Goal: Information Seeking & Learning: Find specific fact

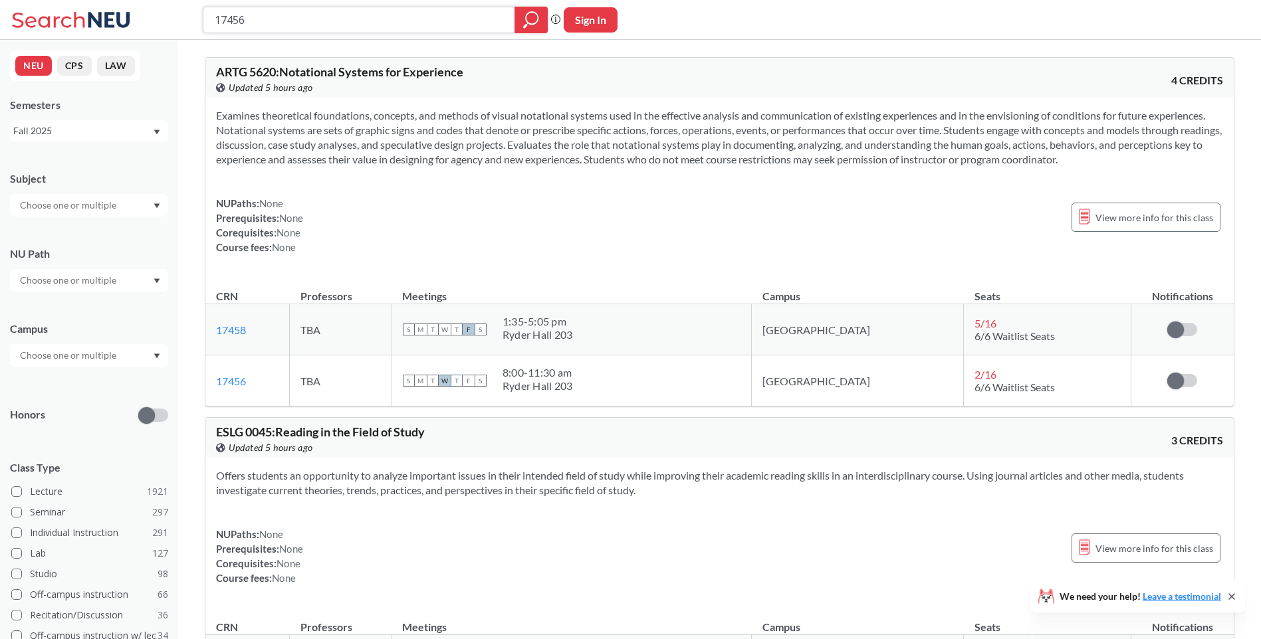
click at [342, 31] on input "17456" at bounding box center [359, 20] width 292 height 23
drag, startPoint x: 377, startPoint y: 14, endPoint x: 114, endPoint y: 8, distance: 262.5
click at [110, 7] on div "17456 Phrase search guarantees the exact search appears in the results. Ex. If …" at bounding box center [630, 20] width 1261 height 40
paste input "4558"
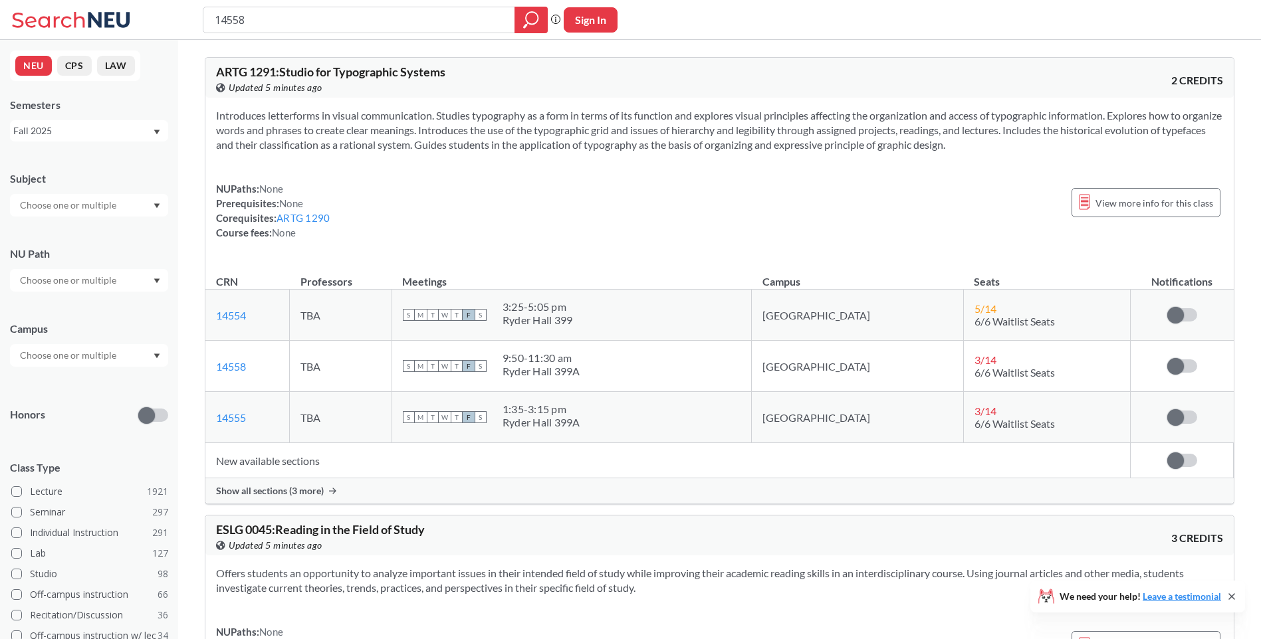
click at [293, 34] on div "14558 Phrase search guarantees the exact search appears in the results. Ex. If …" at bounding box center [630, 20] width 1261 height 40
drag, startPoint x: 328, startPoint y: 19, endPoint x: 108, endPoint y: 21, distance: 219.9
click at [108, 21] on div "14558 Phrase search guarantees the exact search appears in the results. Ex. If …" at bounding box center [630, 20] width 1261 height 40
paste input "3851"
click at [338, 23] on input "13851" at bounding box center [359, 20] width 292 height 23
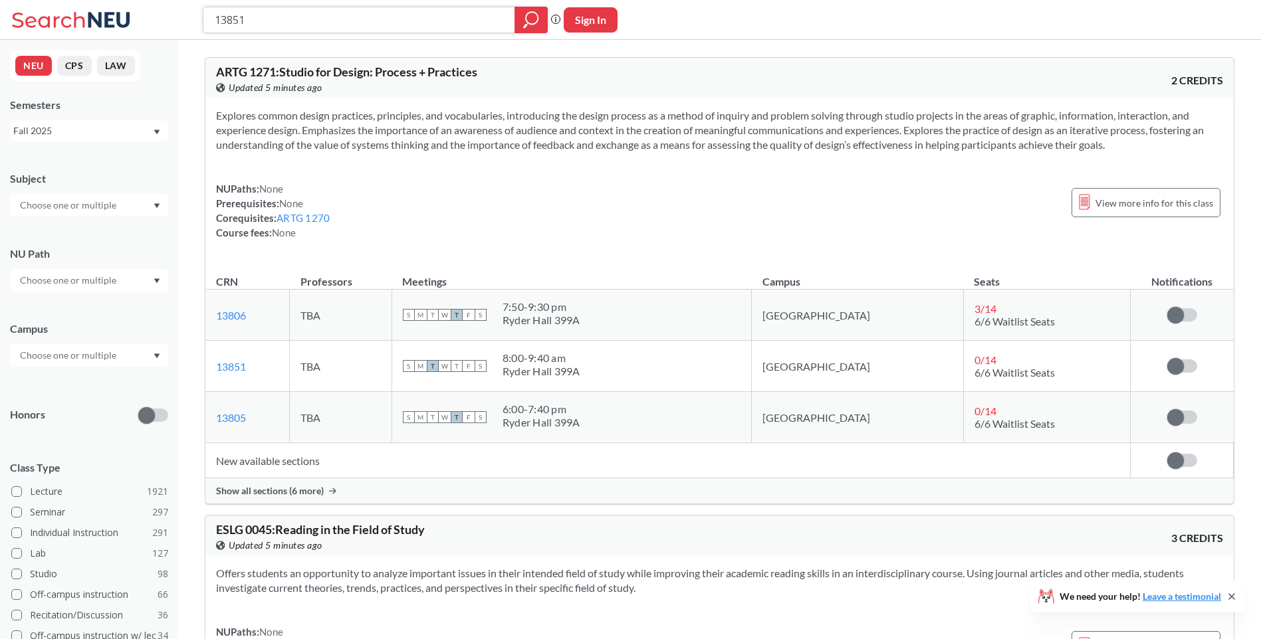
drag, startPoint x: 338, startPoint y: 23, endPoint x: 106, endPoint y: 38, distance: 232.4
click at [106, 38] on div "13851 Phrase search guarantees the exact search appears in the results. Ex. If …" at bounding box center [630, 20] width 1261 height 40
paste input "2"
click at [286, 490] on span "Show all sections (6 more)" at bounding box center [270, 491] width 108 height 12
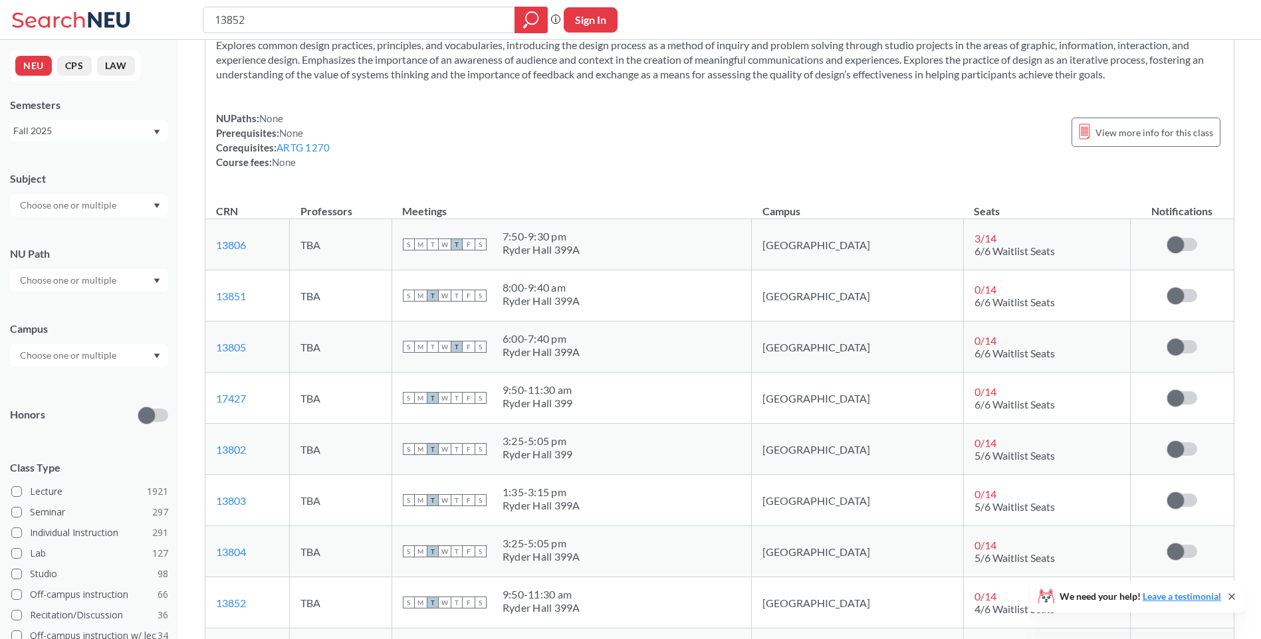
scroll to position [66, 0]
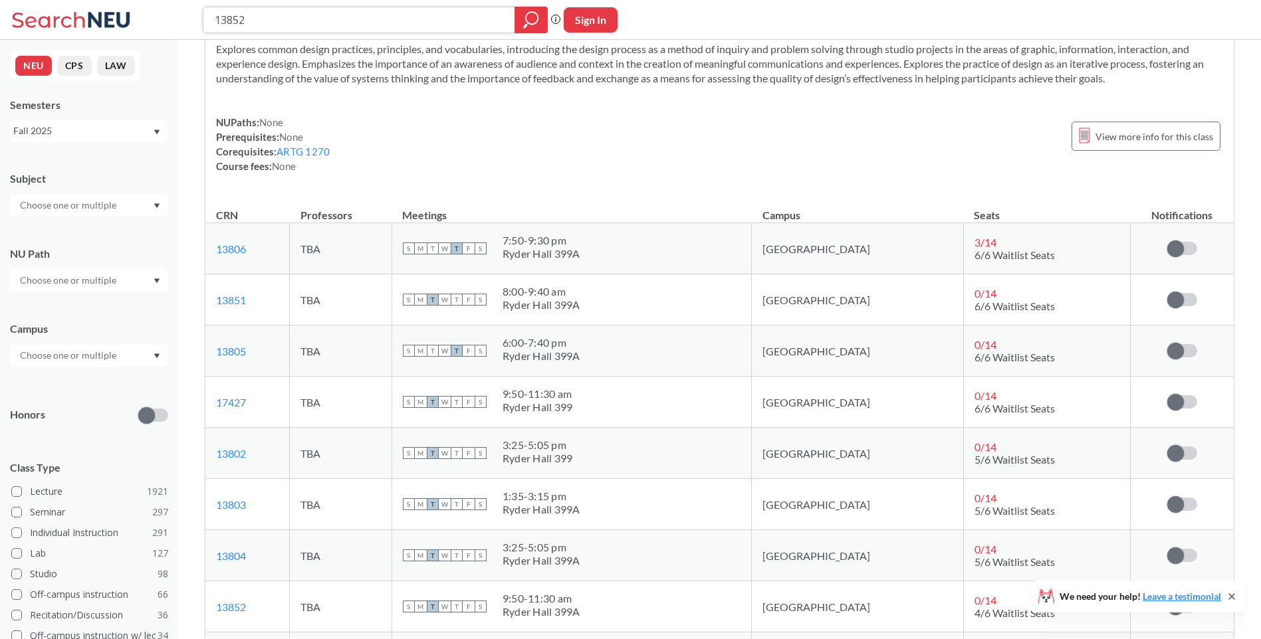
click at [310, 28] on input "13852" at bounding box center [359, 20] width 292 height 23
drag, startPoint x: 278, startPoint y: 18, endPoint x: 104, endPoint y: 17, distance: 173.4
click at [104, 17] on div "13852 Phrase search guarantees the exact search appears in the results. Ex. If …" at bounding box center [630, 20] width 1261 height 40
paste input "13"
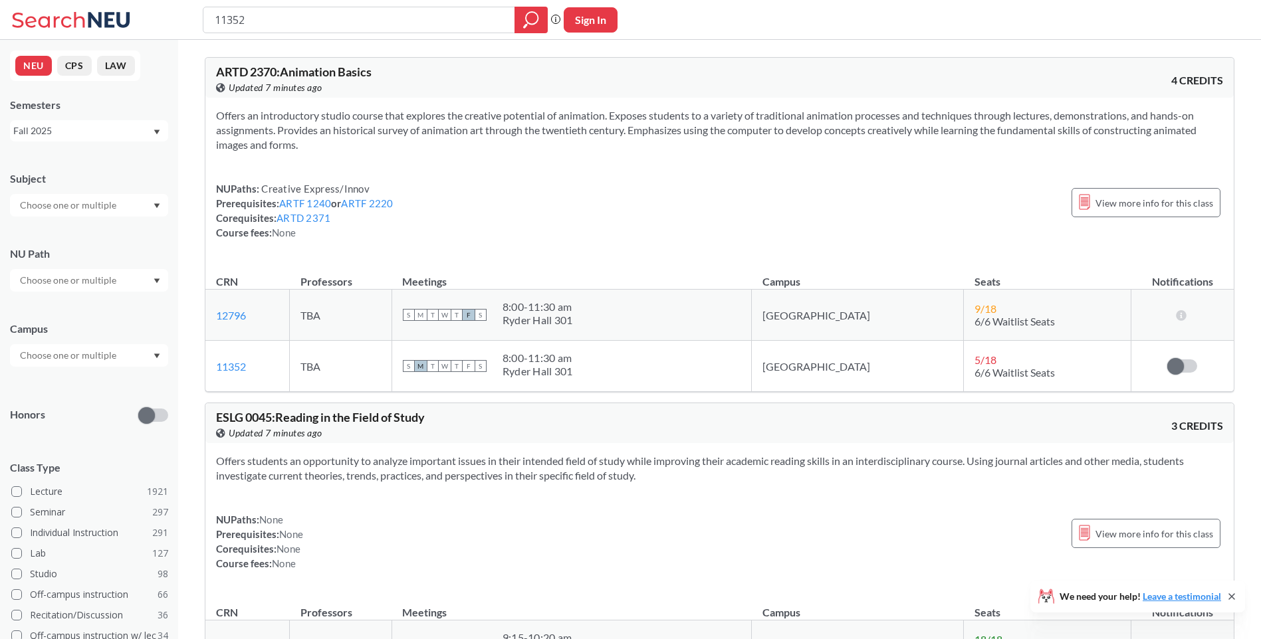
click at [291, 31] on div "11352" at bounding box center [375, 20] width 345 height 27
click at [310, 23] on input "11352" at bounding box center [359, 20] width 292 height 23
drag, startPoint x: 314, startPoint y: 20, endPoint x: 91, endPoint y: 21, distance: 223.3
click at [95, 23] on div "11352 Phrase search guarantees the exact search appears in the results. Ex. If …" at bounding box center [630, 20] width 1261 height 40
paste input "3214"
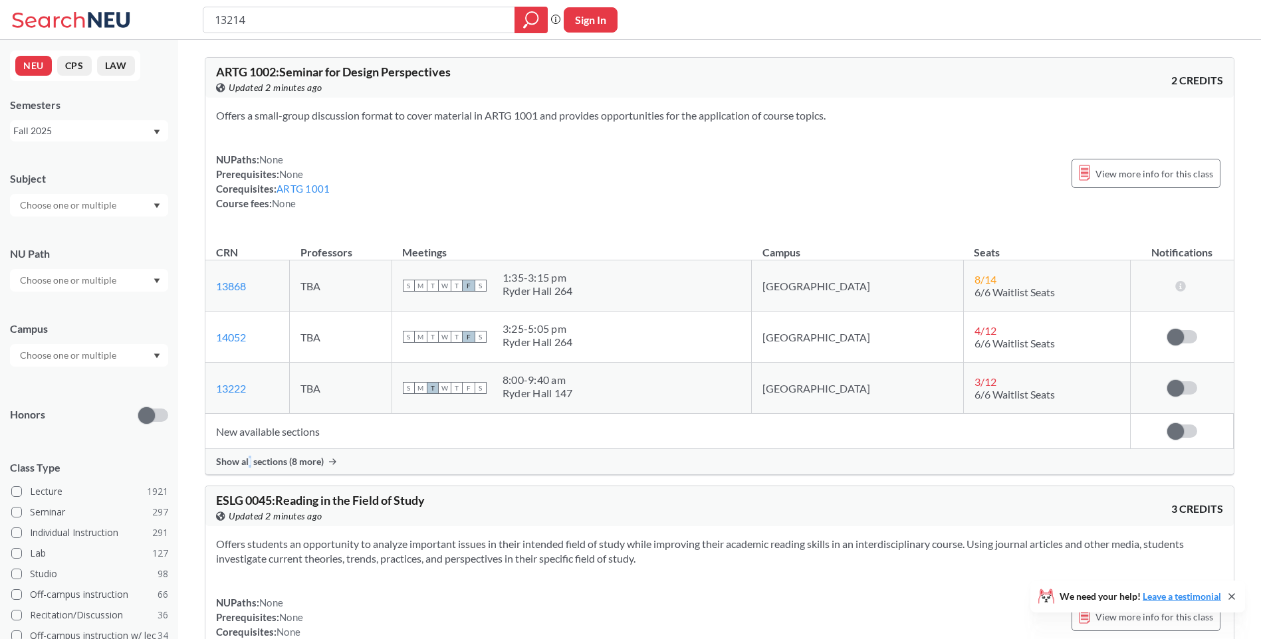
click at [249, 470] on div "Show all sections (8 more)" at bounding box center [719, 461] width 1028 height 25
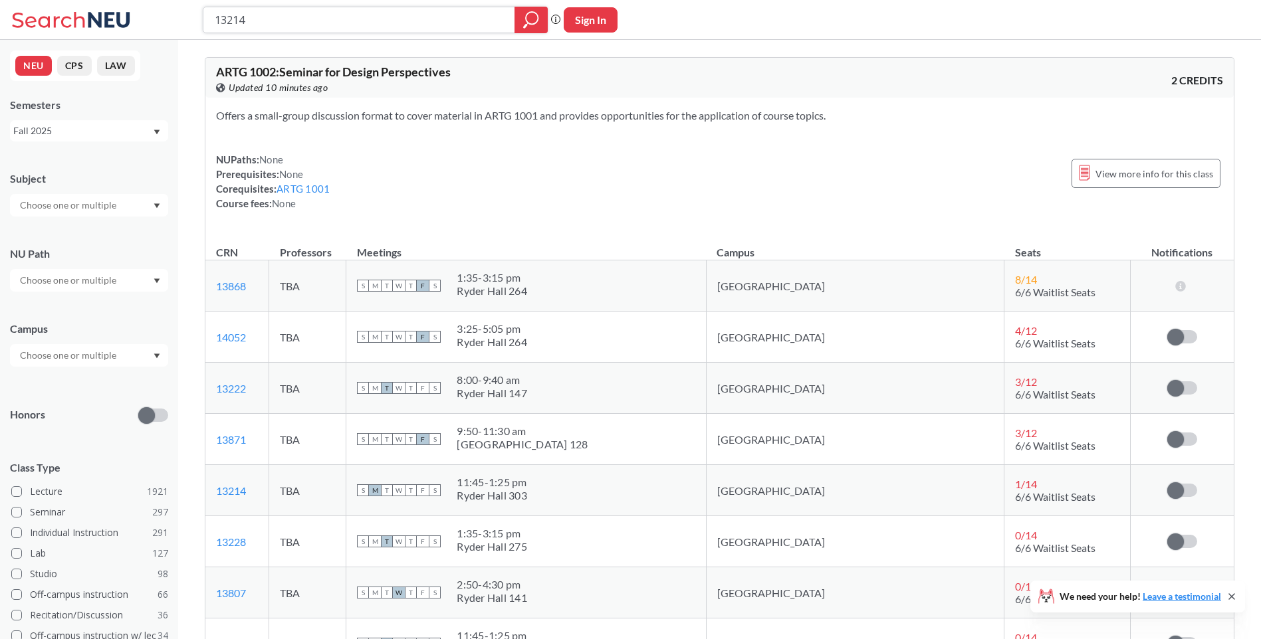
click at [321, 15] on input "13214" at bounding box center [359, 20] width 292 height 23
drag, startPoint x: 361, startPoint y: 24, endPoint x: 108, endPoint y: 38, distance: 253.5
click at [108, 38] on div "13214 Phrase search guarantees the exact search appears in the results. Ex. If …" at bounding box center [630, 20] width 1261 height 40
paste input "504"
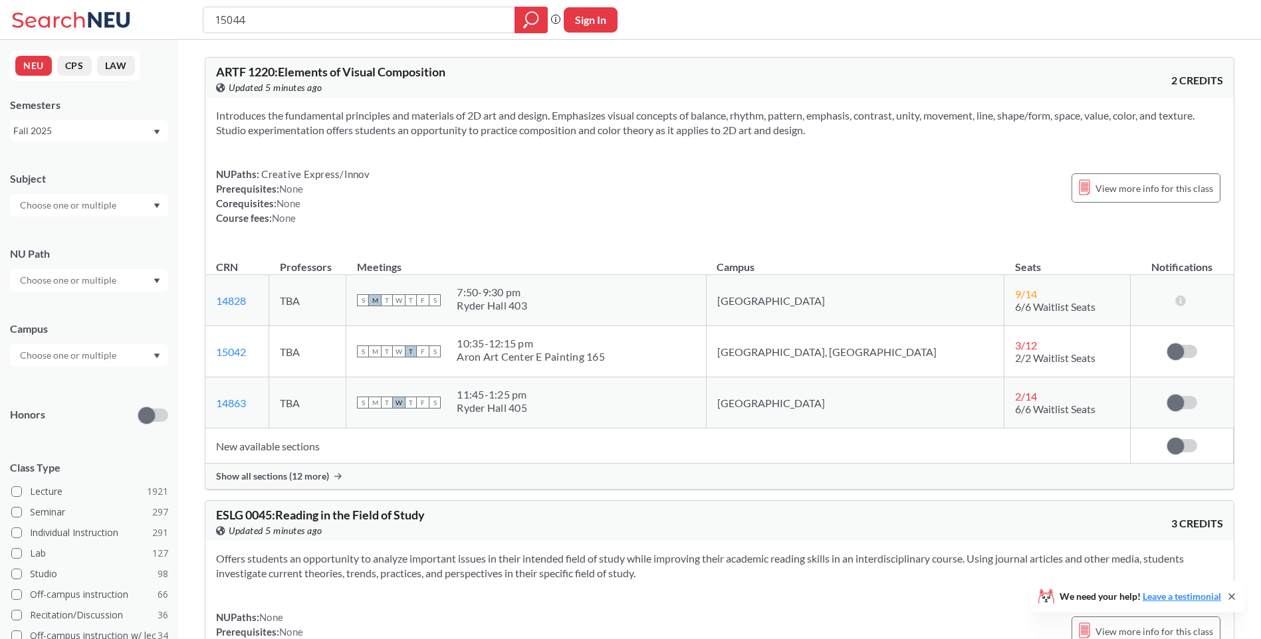
click at [249, 474] on span "Show all sections (12 more)" at bounding box center [272, 476] width 113 height 12
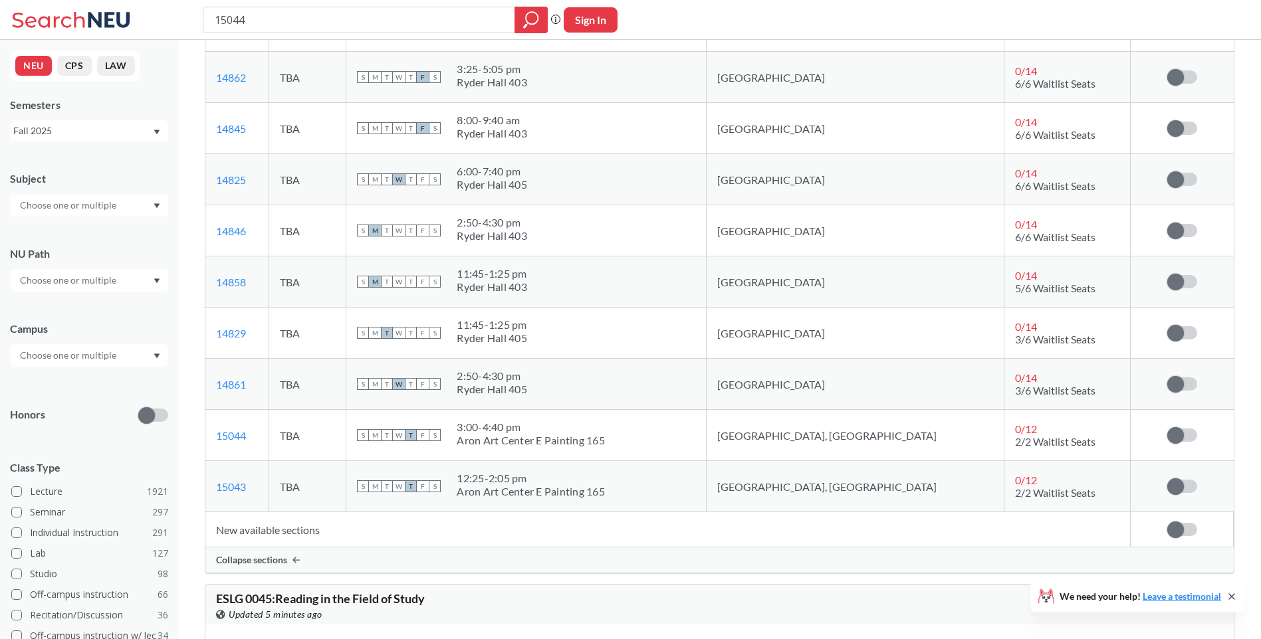
scroll to position [532, 0]
click at [352, 26] on input "15044" at bounding box center [359, 20] width 292 height 23
drag, startPoint x: 371, startPoint y: 19, endPoint x: 132, endPoint y: 13, distance: 238.6
click at [130, 17] on div "15044 Phrase search guarantees the exact search appears in the results. Ex. If …" at bounding box center [630, 20] width 1261 height 40
paste input "20318"
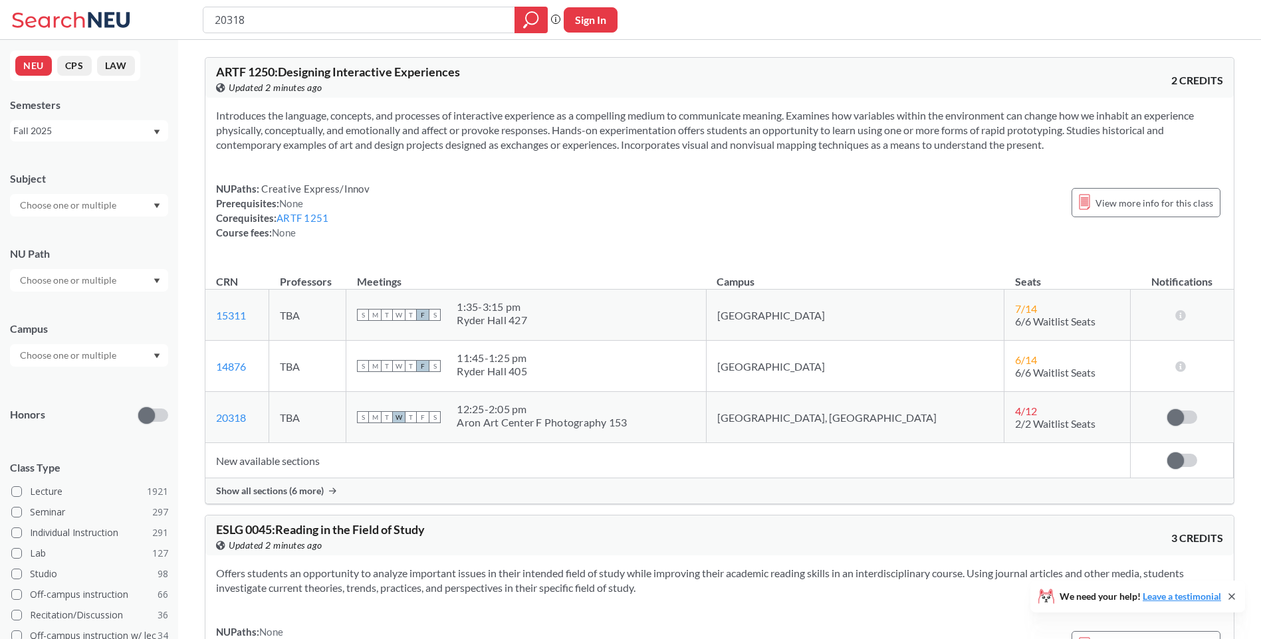
click at [277, 488] on span "Show all sections (6 more)" at bounding box center [270, 491] width 108 height 12
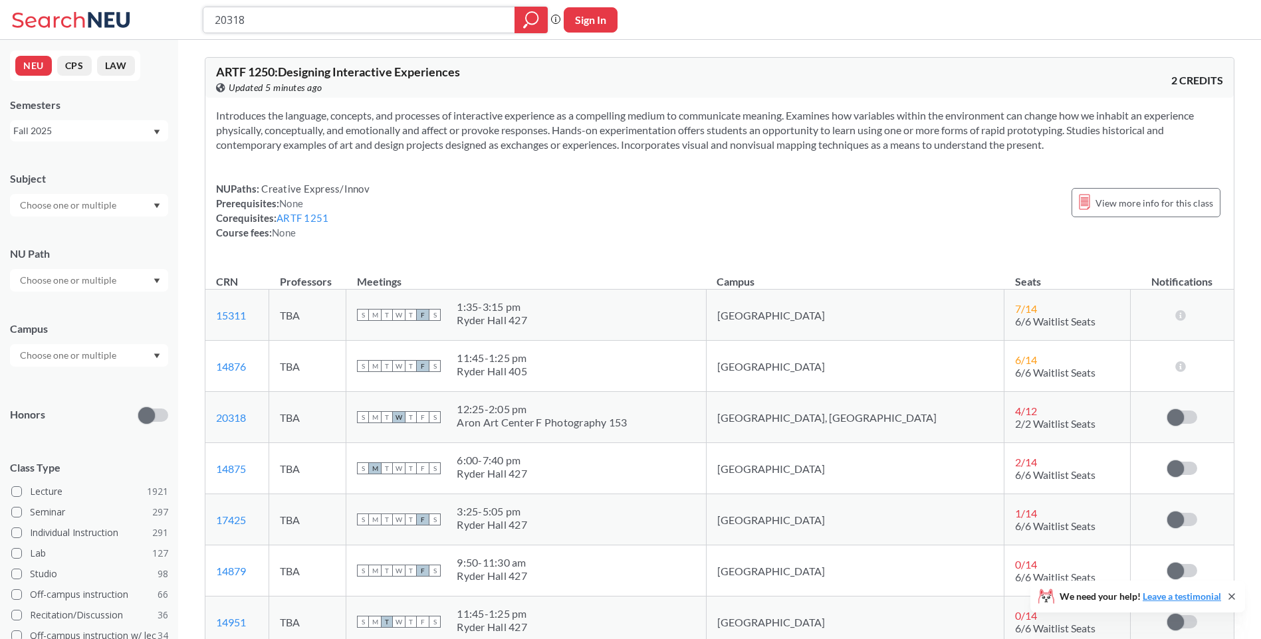
click at [334, 31] on input "20318" at bounding box center [359, 20] width 292 height 23
drag, startPoint x: 338, startPoint y: 19, endPoint x: 67, endPoint y: 13, distance: 270.5
click at [67, 13] on div "20318 Phrase search guarantees the exact search appears in the results. Ex. If …" at bounding box center [630, 20] width 1261 height 40
paste input "10214"
type input "10214"
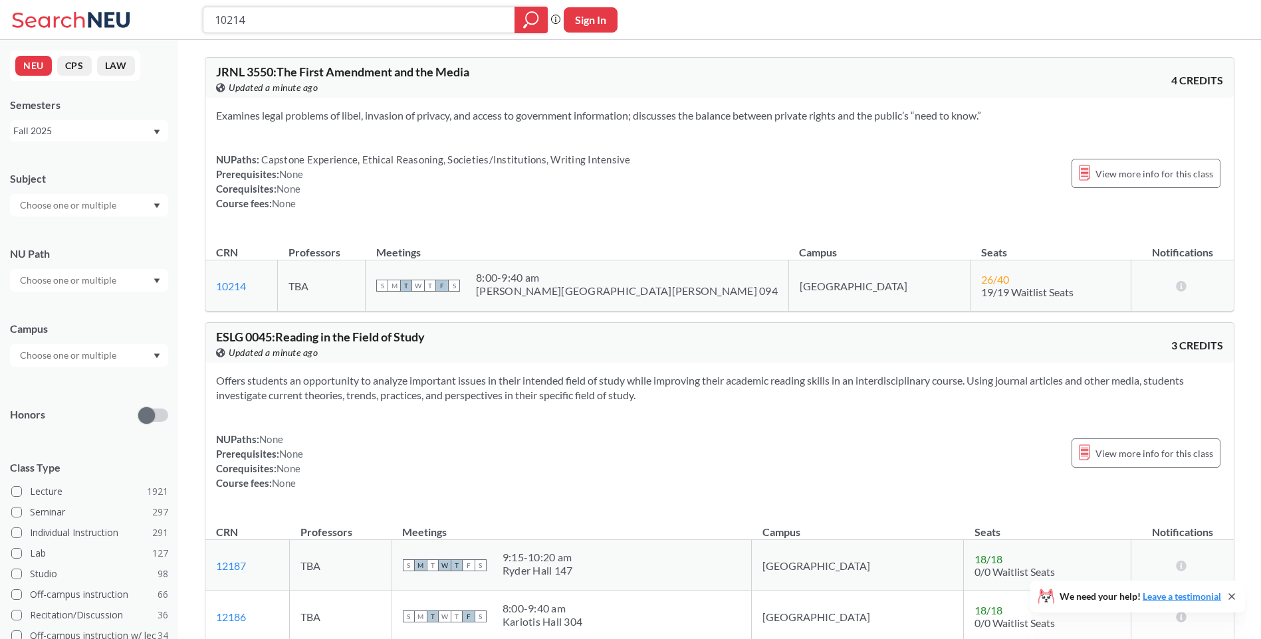
click at [331, 15] on input "10214" at bounding box center [359, 20] width 292 height 23
drag, startPoint x: 344, startPoint y: 18, endPoint x: 85, endPoint y: 56, distance: 261.9
paste input "4420"
type input "14420"
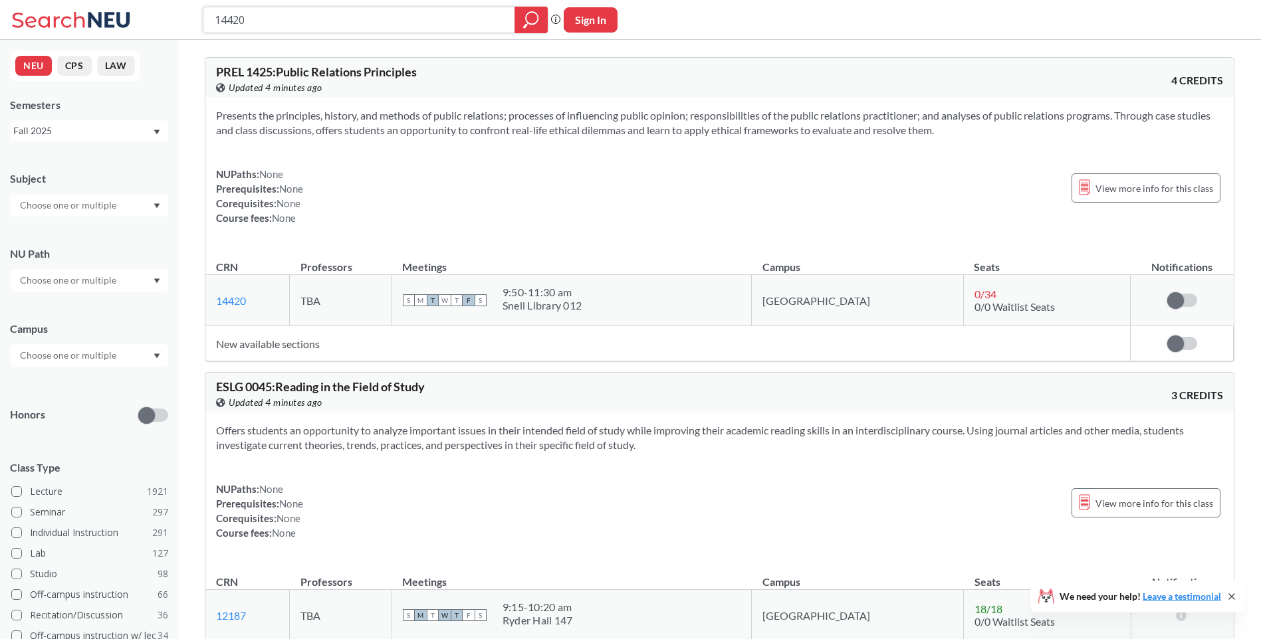
click at [324, 9] on input "14420" at bounding box center [359, 20] width 292 height 23
drag, startPoint x: 330, startPoint y: 14, endPoint x: 145, endPoint y: 9, distance: 184.8
click at [145, 9] on div "14420 Phrase search guarantees the exact search appears in the results. Ex. If …" at bounding box center [630, 20] width 1261 height 40
paste input "21406"
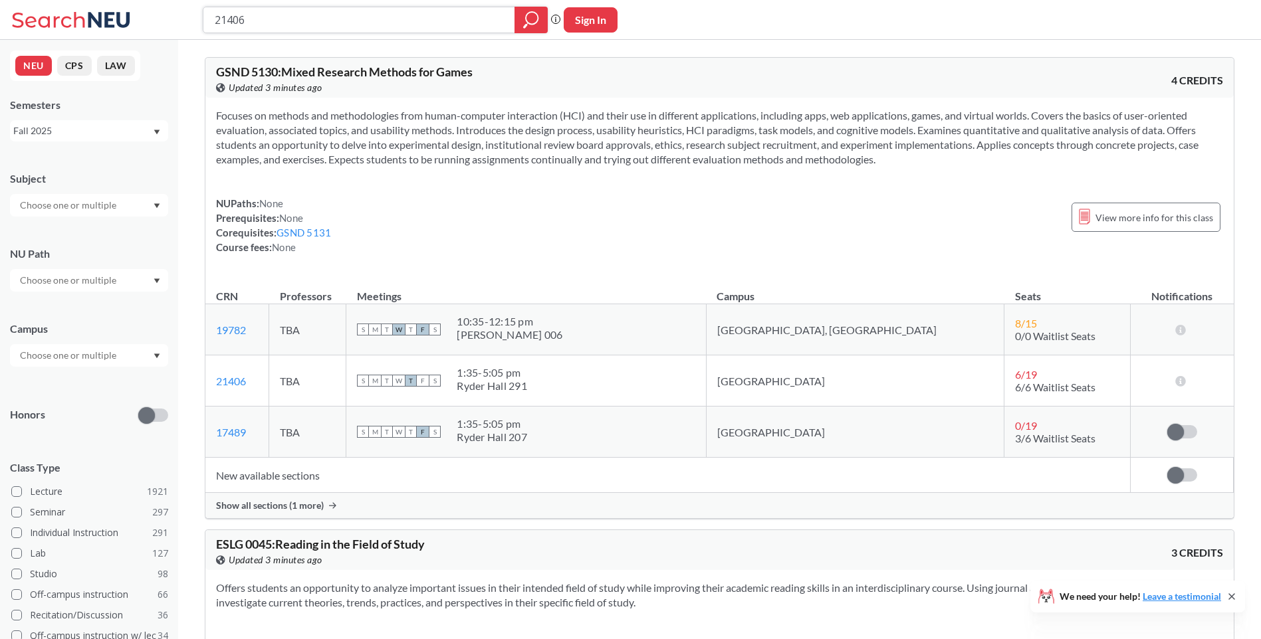
click at [326, 13] on input "21406" at bounding box center [359, 20] width 292 height 23
drag, startPoint x: 298, startPoint y: 18, endPoint x: 135, endPoint y: 17, distance: 163.5
click at [135, 17] on div "21406 Phrase search guarantees the exact search appears in the results. Ex. If …" at bounding box center [630, 20] width 1261 height 40
paste input "0321"
type input "20321"
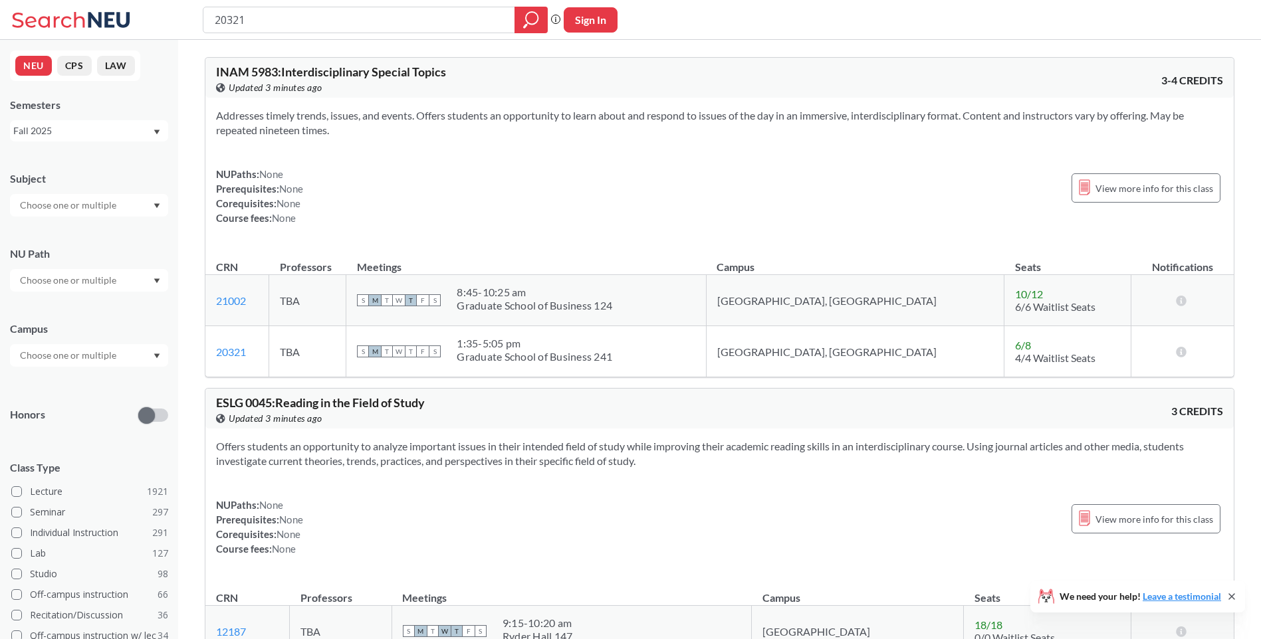
click at [731, 165] on div "Addresses timely trends, issues, and events. Offers students an opportunity to …" at bounding box center [719, 172] width 1028 height 149
click at [702, 161] on div "Addresses timely trends, issues, and events. Offers students an opportunity to …" at bounding box center [719, 172] width 1028 height 149
click at [683, 173] on div "NUPaths: None Prerequisites: None Corequisites: None Course fees: None View mor…" at bounding box center [719, 196] width 1007 height 58
click at [336, 33] on div "20321 Phrase search guarantees the exact search appears in the results. Ex. If …" at bounding box center [630, 20] width 1261 height 40
click at [365, 18] on input "20321" at bounding box center [359, 20] width 292 height 23
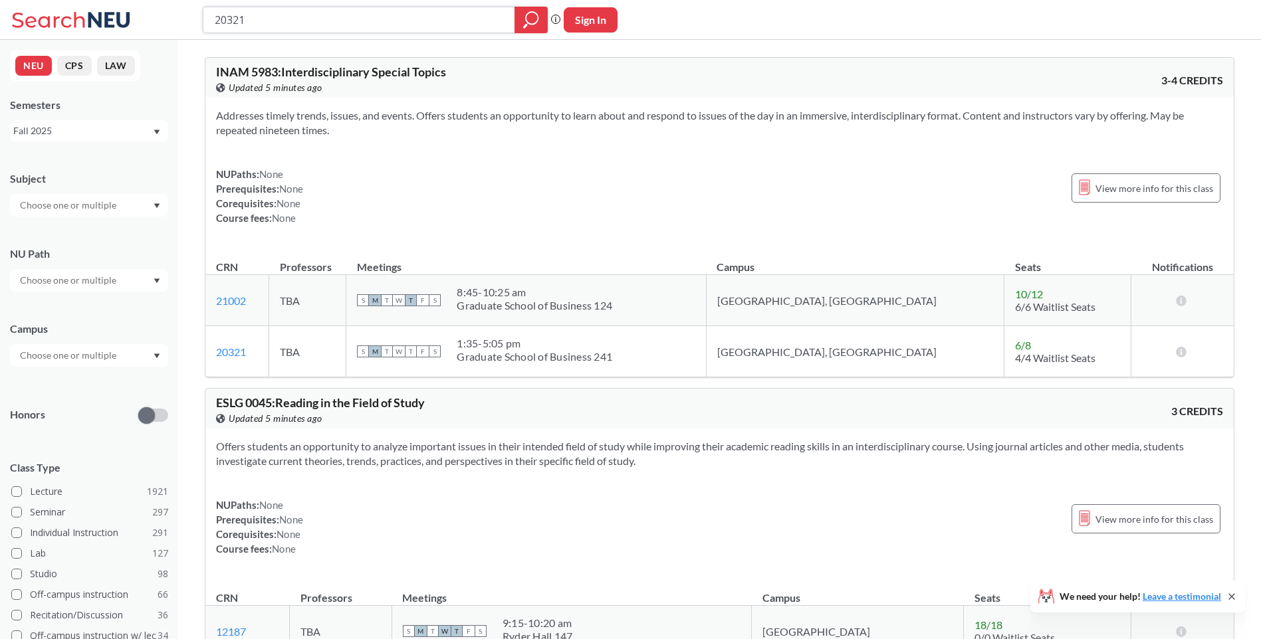
drag, startPoint x: 373, startPoint y: 18, endPoint x: 59, endPoint y: -3, distance: 314.3
click at [59, 0] on html "20321 Phrase search guarantees the exact search appears in the results. Ex. If …" at bounding box center [630, 319] width 1261 height 639
paste input "13213"
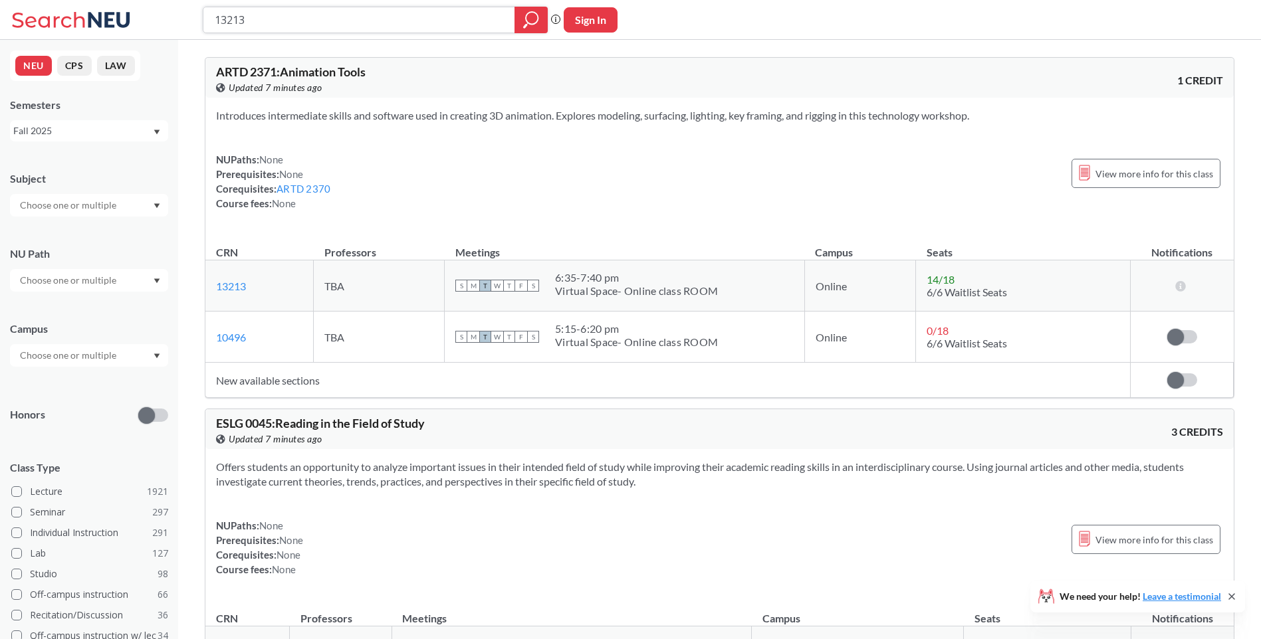
click at [296, 15] on input "13213" at bounding box center [359, 20] width 292 height 23
drag, startPoint x: 286, startPoint y: 17, endPoint x: 121, endPoint y: 36, distance: 166.5
click at [119, 34] on div "13213 Phrase search guarantees the exact search appears in the results. Ex. If …" at bounding box center [630, 20] width 1261 height 40
paste input "9626"
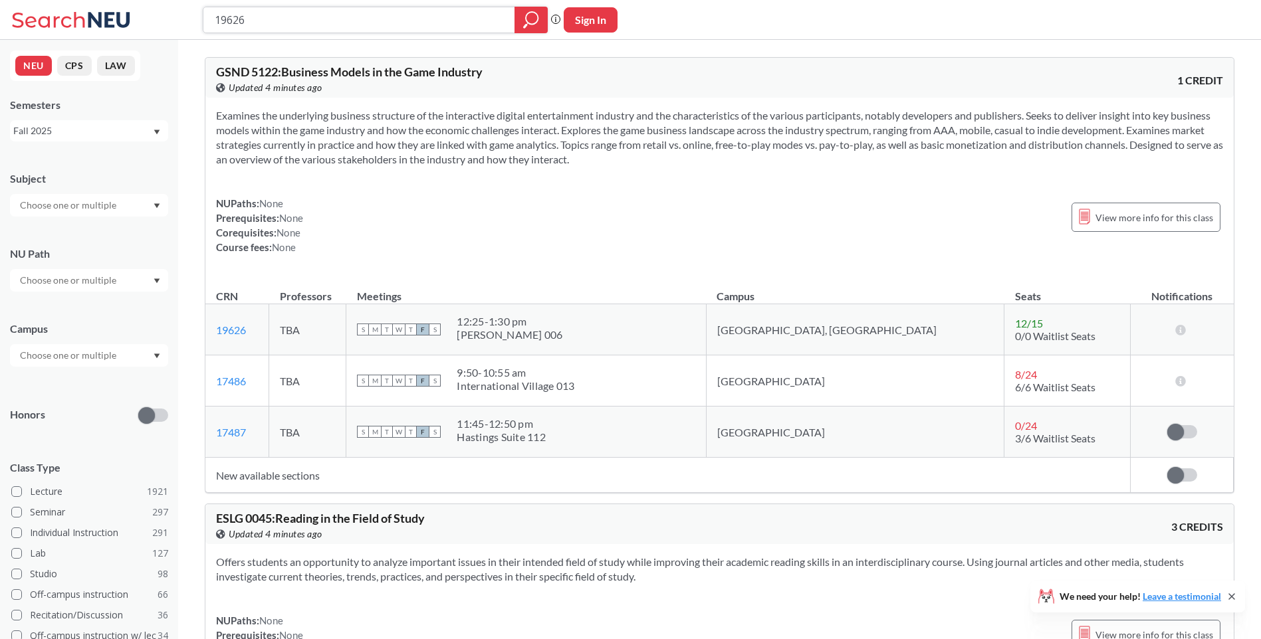
click at [318, 24] on input "19626" at bounding box center [359, 20] width 292 height 23
drag, startPoint x: 299, startPoint y: 23, endPoint x: 57, endPoint y: 1, distance: 242.9
click at [59, 2] on div "19626 Phrase search guarantees the exact search appears in the results. Ex. If …" at bounding box center [630, 20] width 1261 height 40
paste input "3804"
type input "13804"
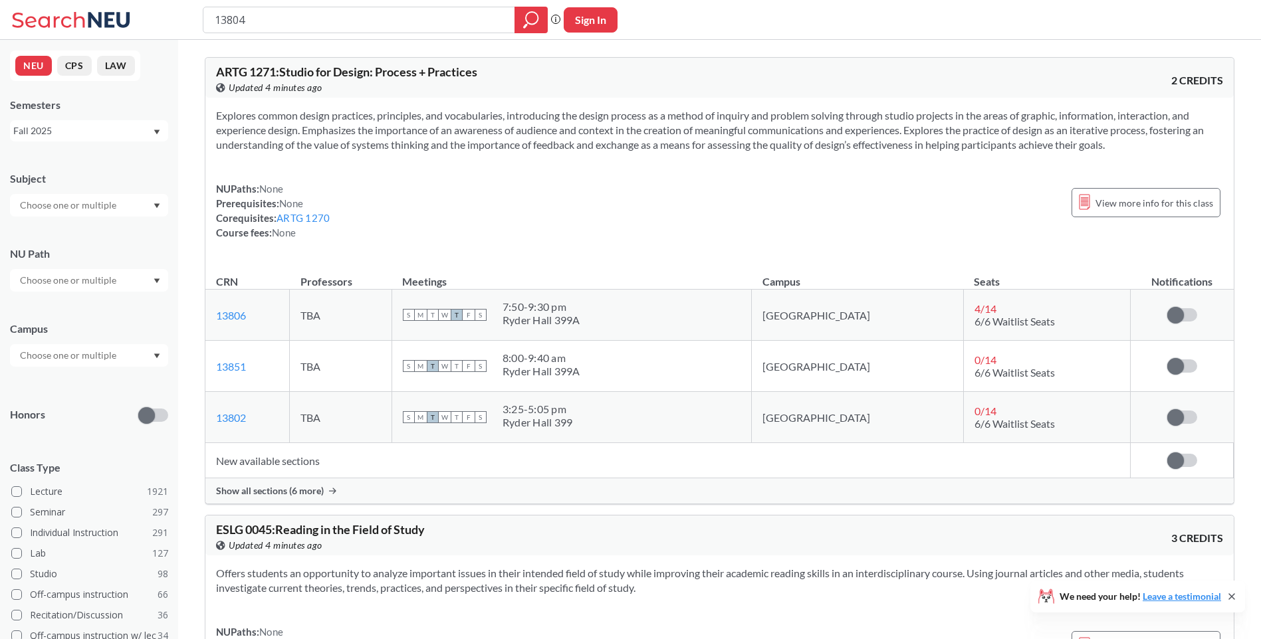
click at [242, 489] on span "Show all sections (6 more)" at bounding box center [270, 491] width 108 height 12
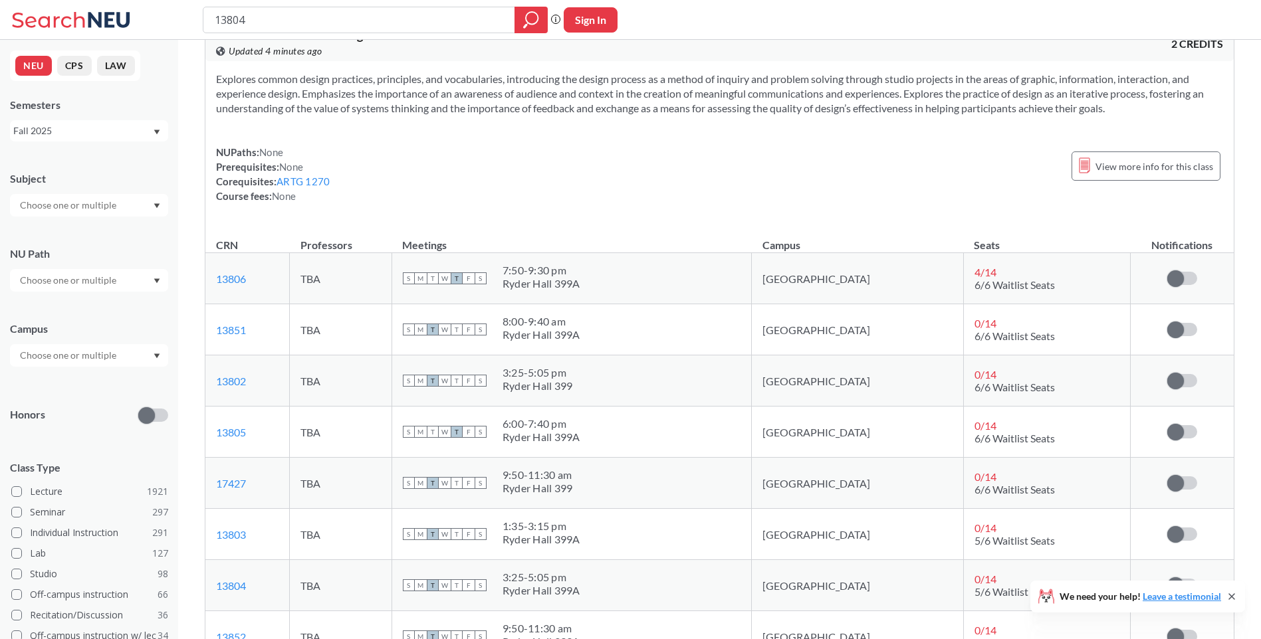
scroll to position [133, 0]
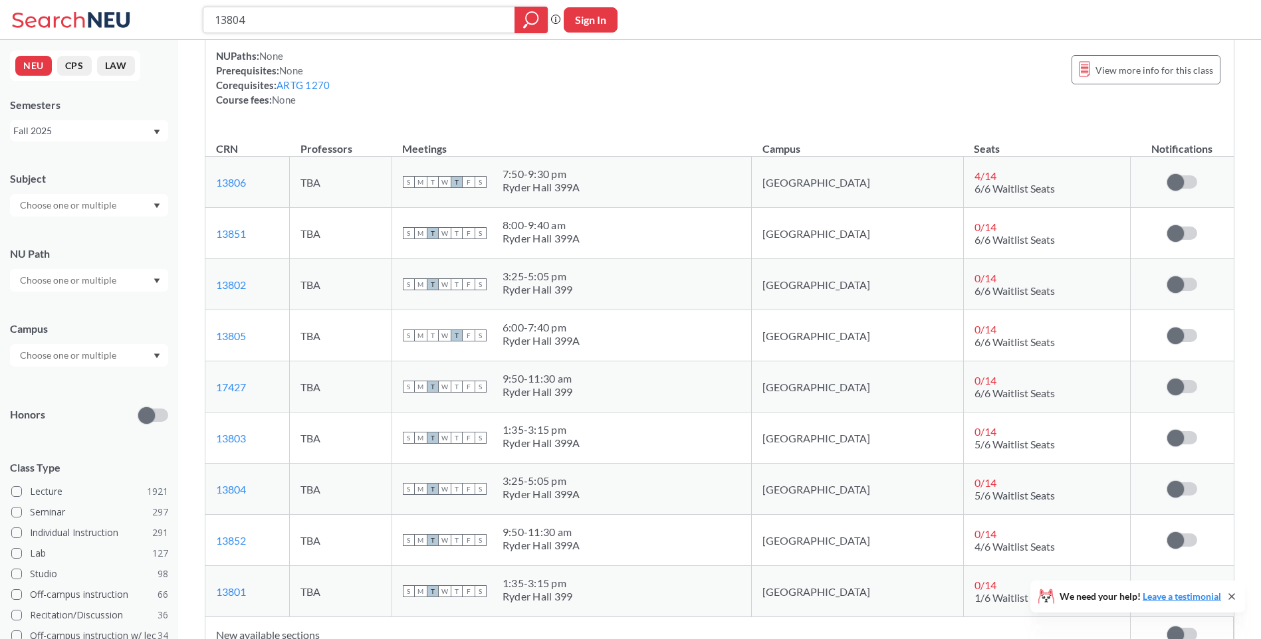
click at [288, 15] on input "13804" at bounding box center [359, 20] width 292 height 23
drag, startPoint x: 278, startPoint y: 24, endPoint x: 38, endPoint y: 37, distance: 240.2
click at [39, 38] on div "13804 Phrase search guarantees the exact search appears in the results. Ex. If …" at bounding box center [630, 20] width 1261 height 40
paste input "4565"
type input "14565"
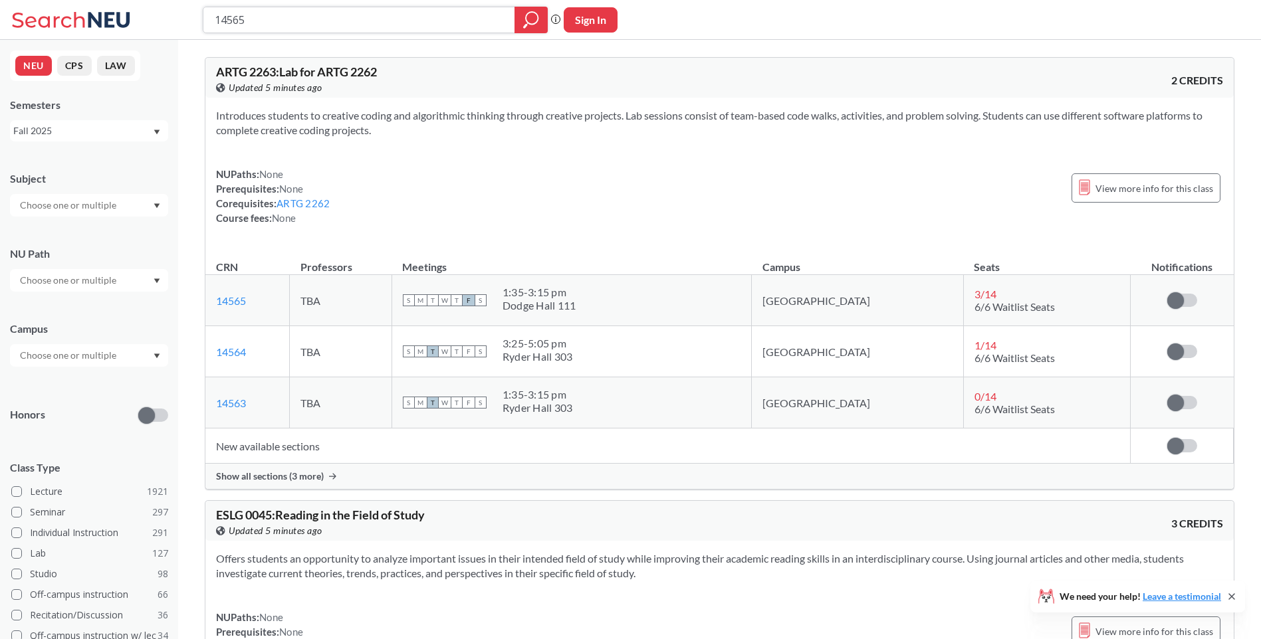
drag, startPoint x: 324, startPoint y: 27, endPoint x: 158, endPoint y: 15, distance: 165.9
click at [158, 15] on div "14565 Phrase search guarantees the exact search appears in the results. Ex. If …" at bounding box center [630, 20] width 1261 height 40
paste input "3804"
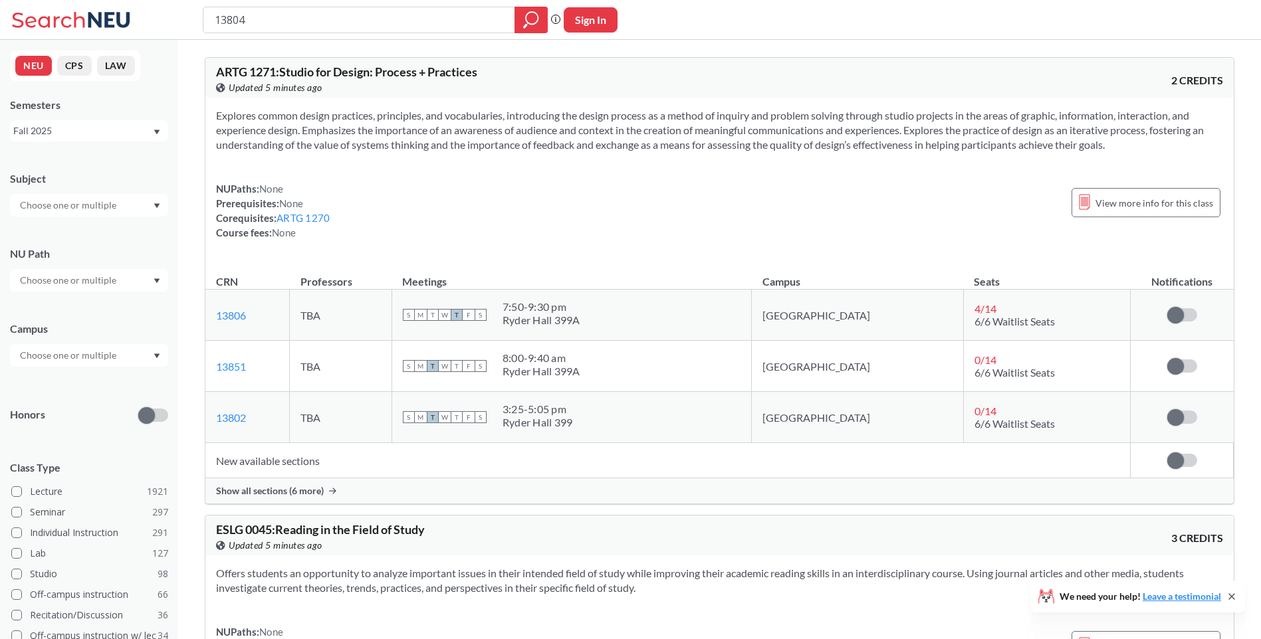
click at [240, 491] on span "Show all sections (6 more)" at bounding box center [270, 491] width 108 height 12
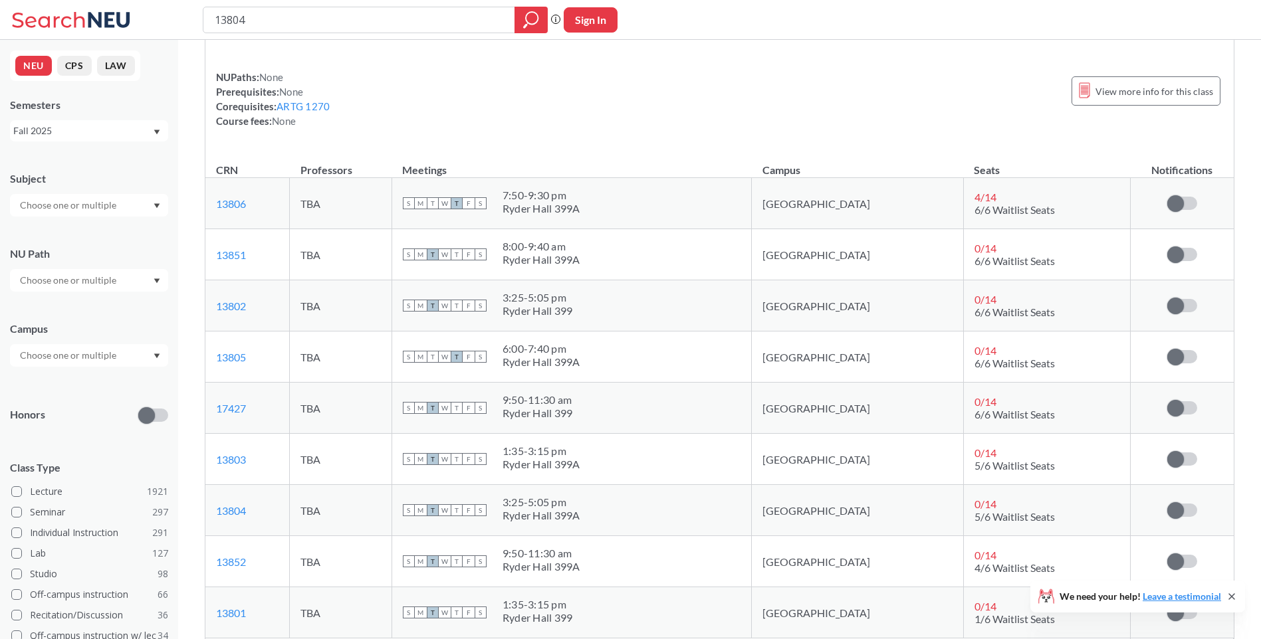
scroll to position [133, 0]
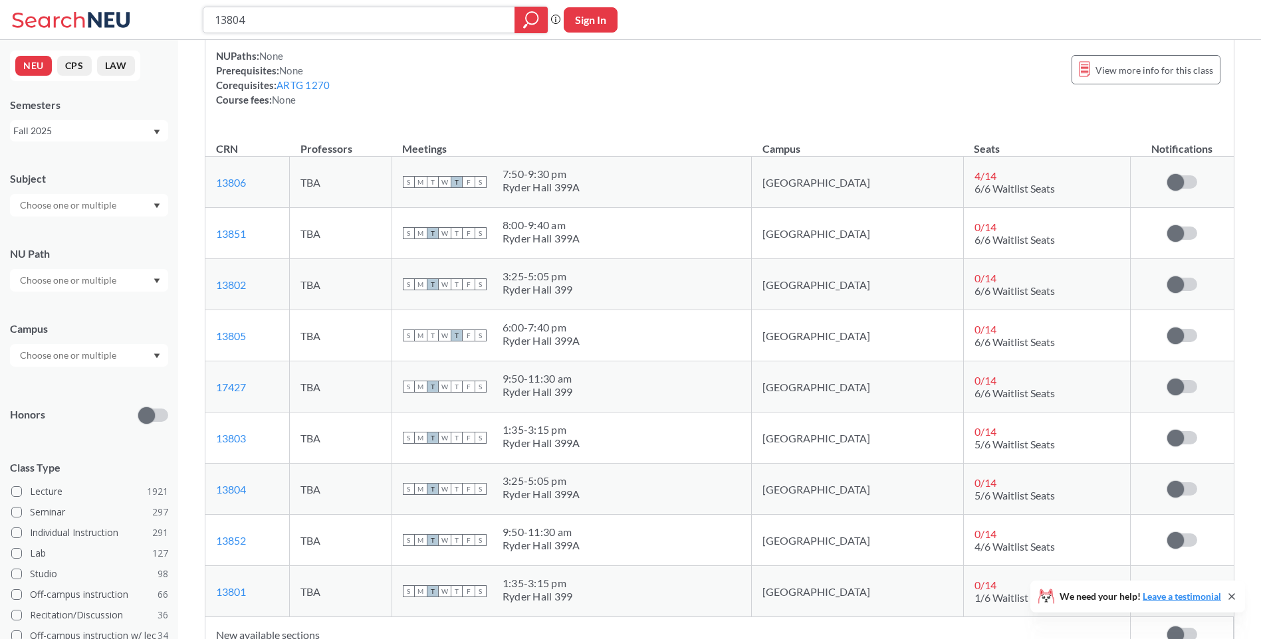
click at [301, 12] on input "13804" at bounding box center [359, 20] width 292 height 23
drag, startPoint x: 353, startPoint y: 26, endPoint x: 112, endPoint y: 29, distance: 241.2
click at [112, 29] on div "13804 Phrase search guarantees the exact search appears in the results. Ex. If …" at bounding box center [630, 20] width 1261 height 40
paste input "4565"
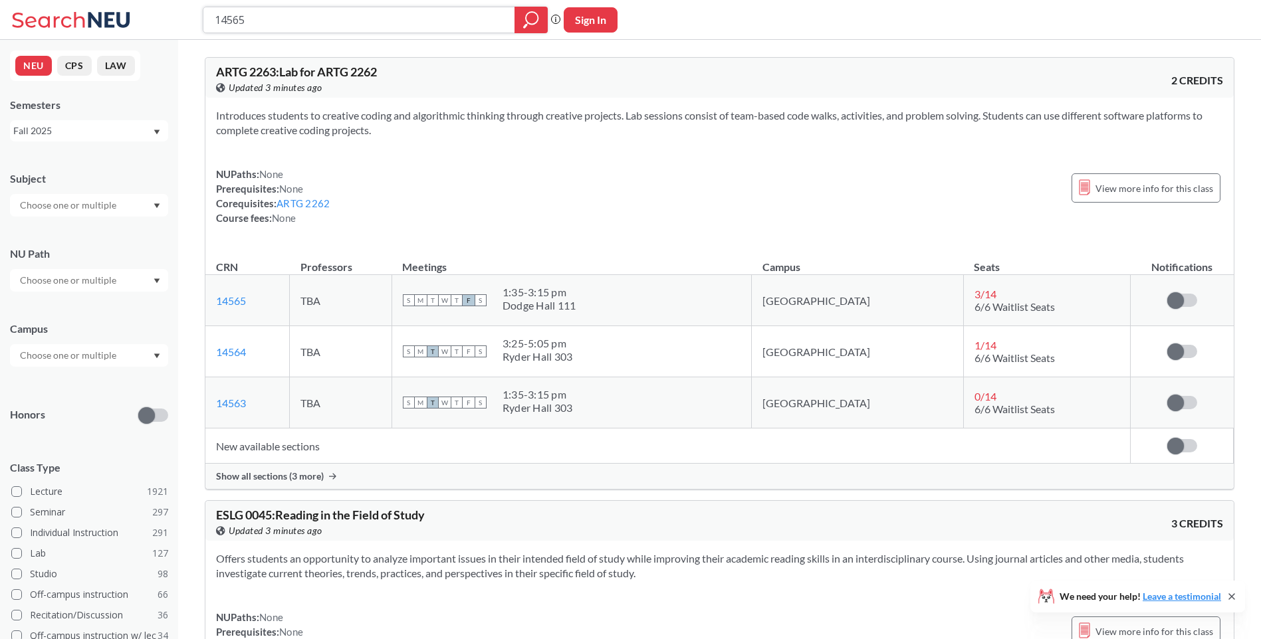
click at [286, 20] on input "14565" at bounding box center [359, 20] width 292 height 23
drag, startPoint x: 107, startPoint y: 6, endPoint x: 9, endPoint y: 15, distance: 98.1
click at [0, 9] on html "14565 Phrase search guarantees the exact search appears in the results. Ex. If …" at bounding box center [630, 319] width 1261 height 639
paste input "3878"
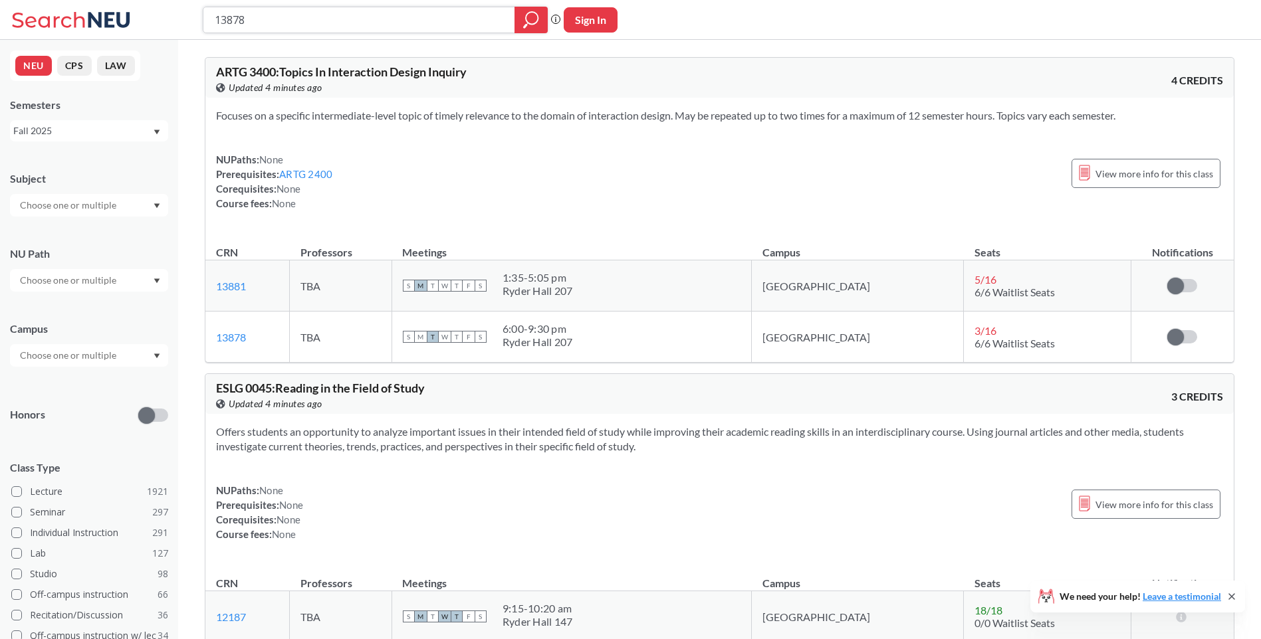
click at [365, 15] on input "13878" at bounding box center [359, 20] width 292 height 23
drag, startPoint x: 387, startPoint y: 25, endPoint x: 71, endPoint y: 23, distance: 315.6
click at [64, 23] on div "13878 Phrase search guarantees the exact search appears in the results. Ex. If …" at bounding box center [630, 20] width 1261 height 40
paste input "1292"
type input "11292"
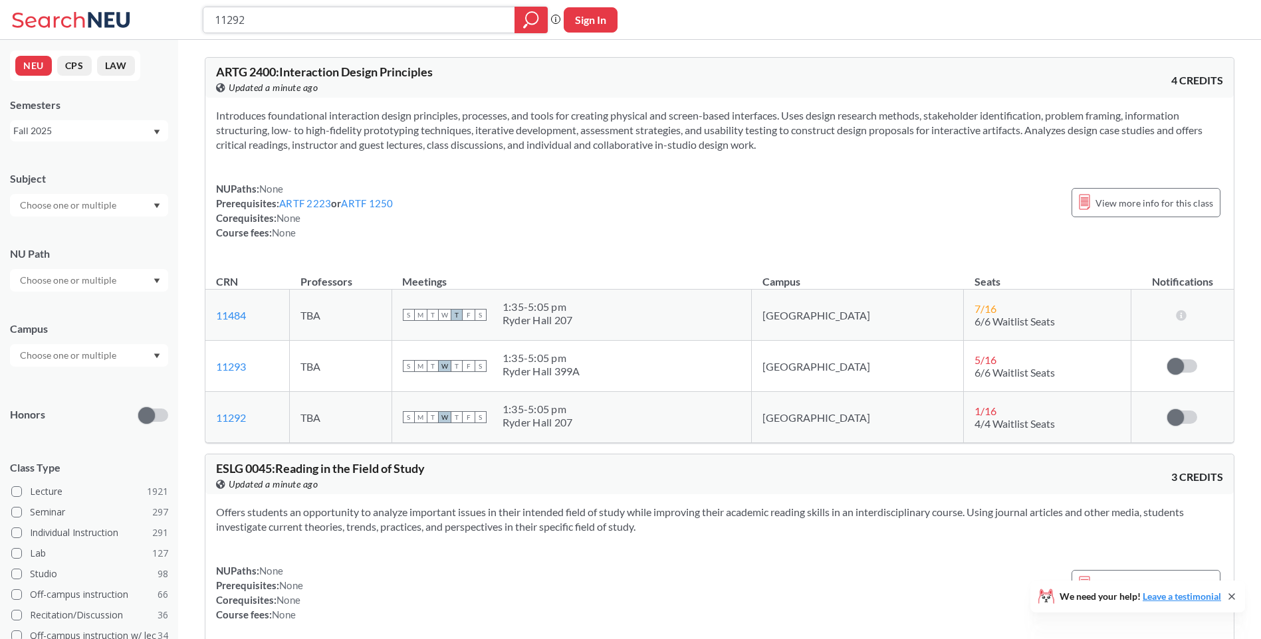
click at [289, 27] on input "11292" at bounding box center [359, 20] width 292 height 23
drag, startPoint x: 284, startPoint y: 23, endPoint x: 86, endPoint y: 4, distance: 199.6
click at [86, 4] on div "11292 Phrase search guarantees the exact search appears in the results. Ex. If …" at bounding box center [630, 20] width 1261 height 40
paste input "2250"
type input "12250"
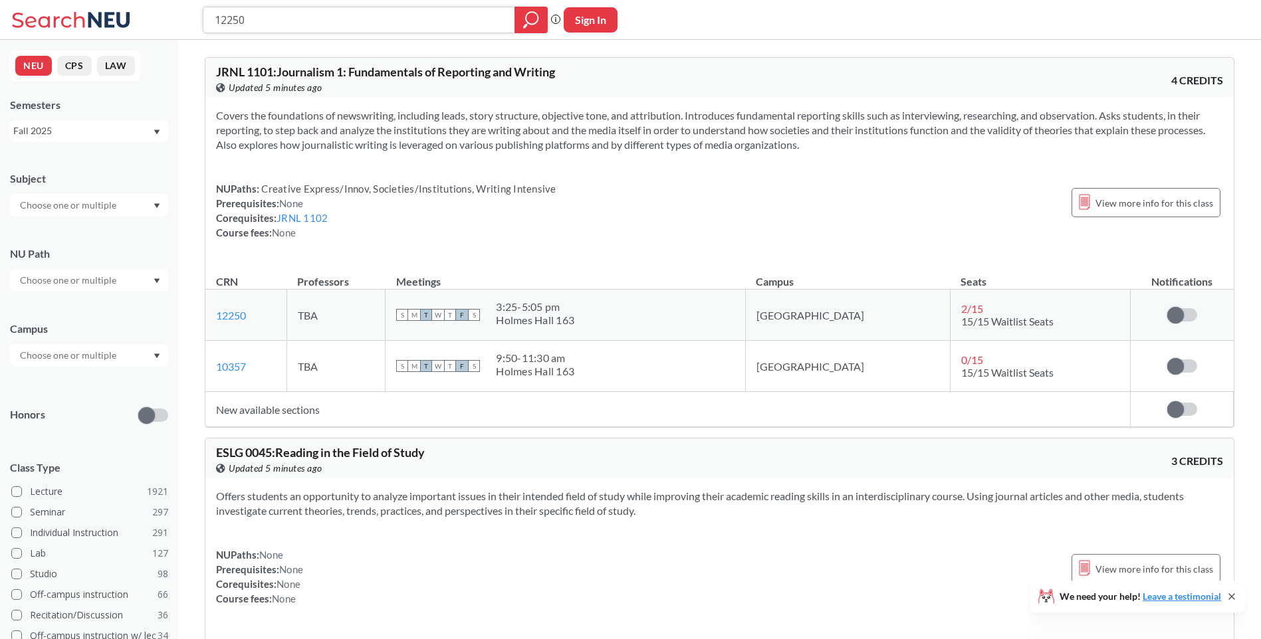
click at [385, 20] on input "12250" at bounding box center [359, 20] width 292 height 23
drag, startPoint x: 385, startPoint y: 20, endPoint x: 140, endPoint y: 19, distance: 245.9
click at [140, 19] on div "12250 Phrase search guarantees the exact search appears in the results. Ex. If …" at bounding box center [630, 20] width 1261 height 40
paste input "13848"
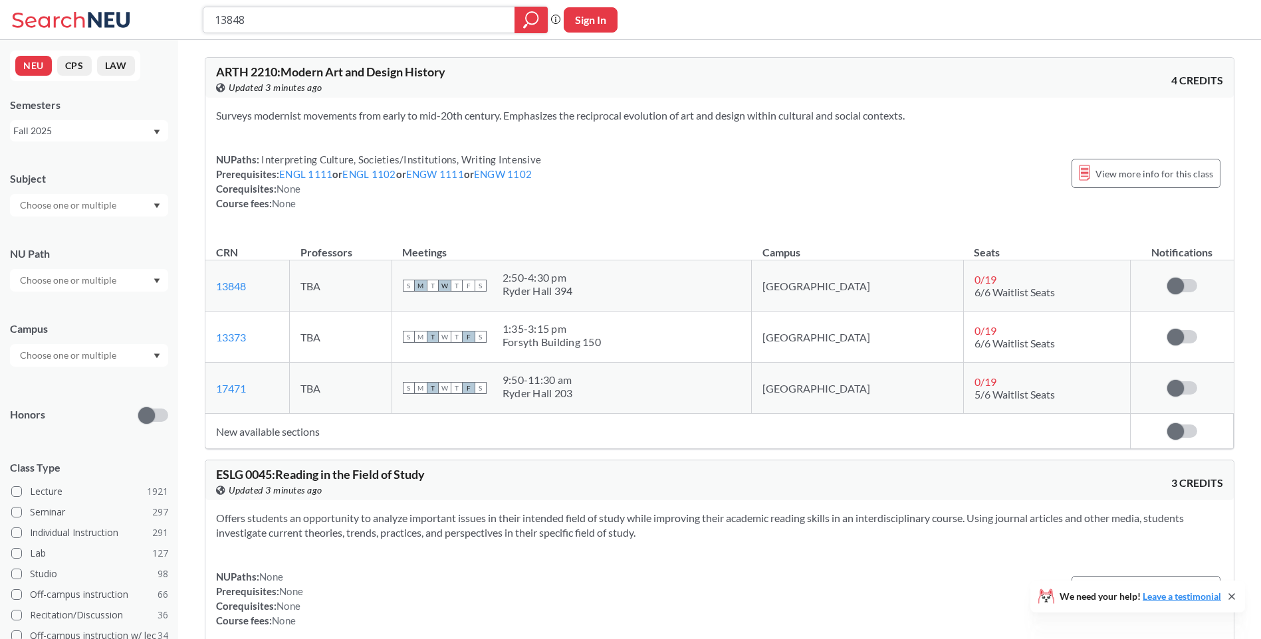
drag, startPoint x: 346, startPoint y: 26, endPoint x: 324, endPoint y: 21, distance: 21.8
click at [346, 25] on input "13848" at bounding box center [359, 20] width 292 height 23
drag, startPoint x: 324, startPoint y: 21, endPoint x: 61, endPoint y: 23, distance: 263.1
click at [61, 23] on div "13848 Phrase search guarantees the exact search appears in the results. Ex. If …" at bounding box center [630, 20] width 1261 height 40
paste input "7442"
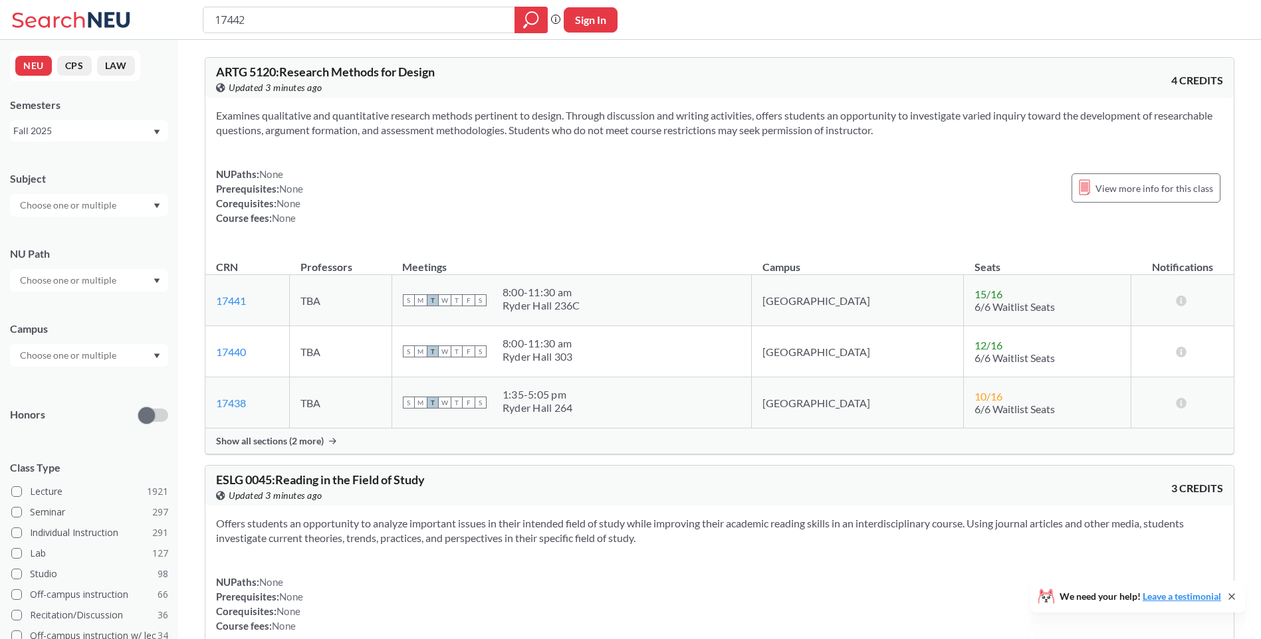
click at [279, 439] on span "Show all sections (2 more)" at bounding box center [270, 441] width 108 height 12
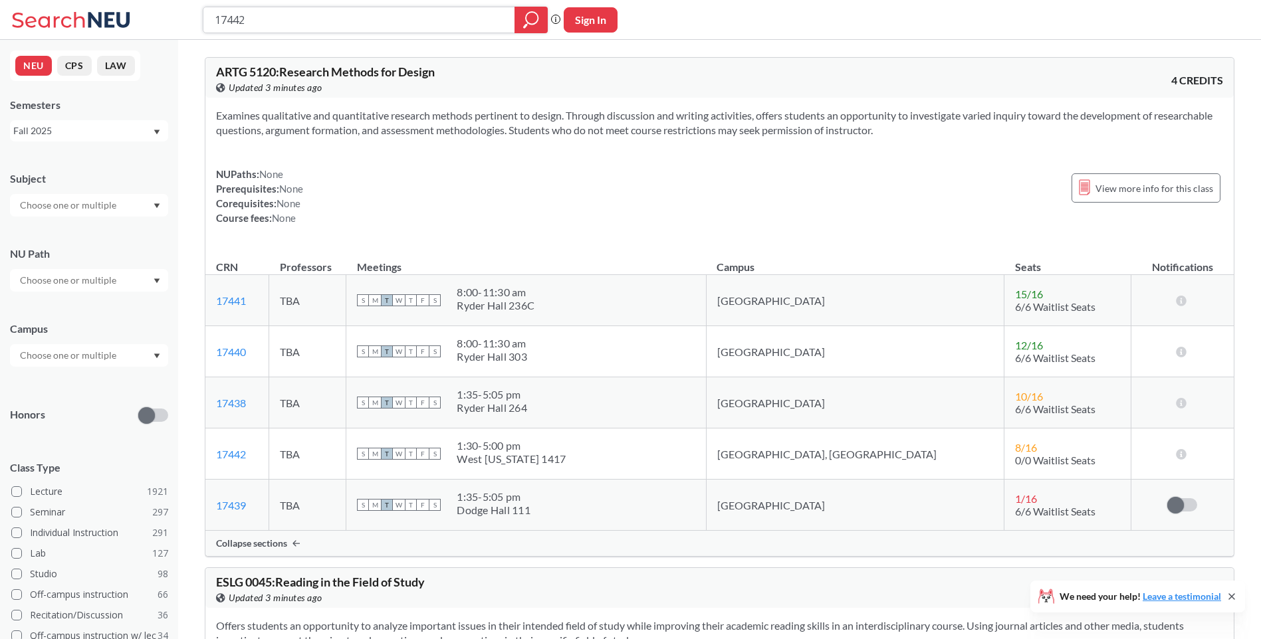
drag, startPoint x: 320, startPoint y: 31, endPoint x: 355, endPoint y: 13, distance: 39.8
click at [320, 30] on input "17442" at bounding box center [359, 20] width 292 height 23
drag, startPoint x: 355, startPoint y: 13, endPoint x: 41, endPoint y: 5, distance: 314.4
click at [41, 5] on div "17442 Phrase search guarantees the exact search appears in the results. Ex. If …" at bounding box center [630, 20] width 1261 height 40
paste input "9740"
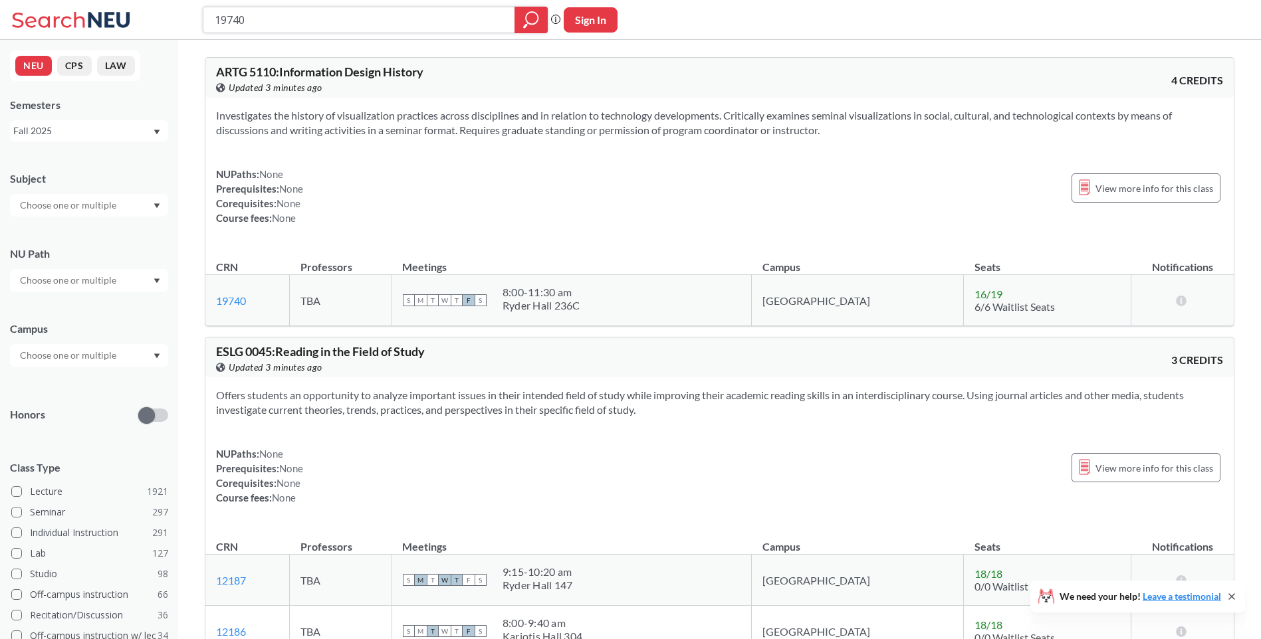
click at [330, 28] on input "19740" at bounding box center [359, 20] width 292 height 23
drag, startPoint x: 341, startPoint y: 26, endPoint x: 43, endPoint y: 0, distance: 298.8
click at [43, 0] on div "19740 Phrase search guarantees the exact search appears in the results. Ex. If …" at bounding box center [630, 20] width 1261 height 40
paste input "2883"
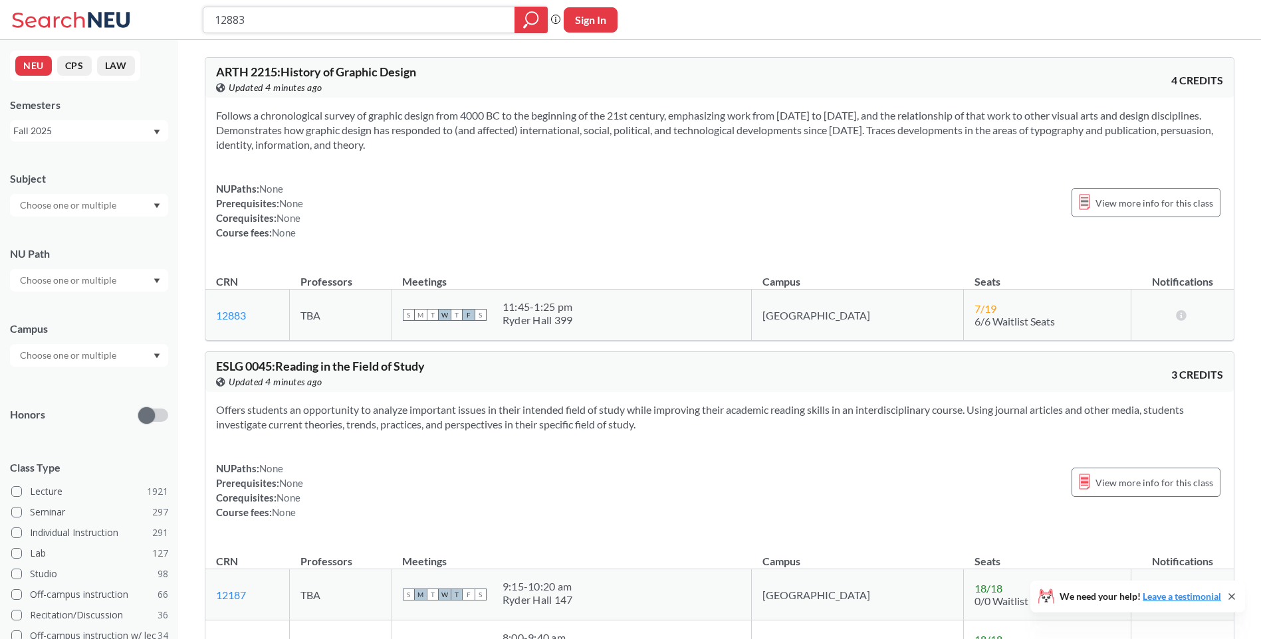
click at [318, 13] on input "12883" at bounding box center [359, 20] width 292 height 23
drag, startPoint x: 322, startPoint y: 14, endPoint x: 123, endPoint y: 15, distance: 198.7
click at [123, 15] on div "12883 Phrase search guarantees the exact search appears in the results. Ex. If …" at bounding box center [630, 20] width 1261 height 40
paste input "9740"
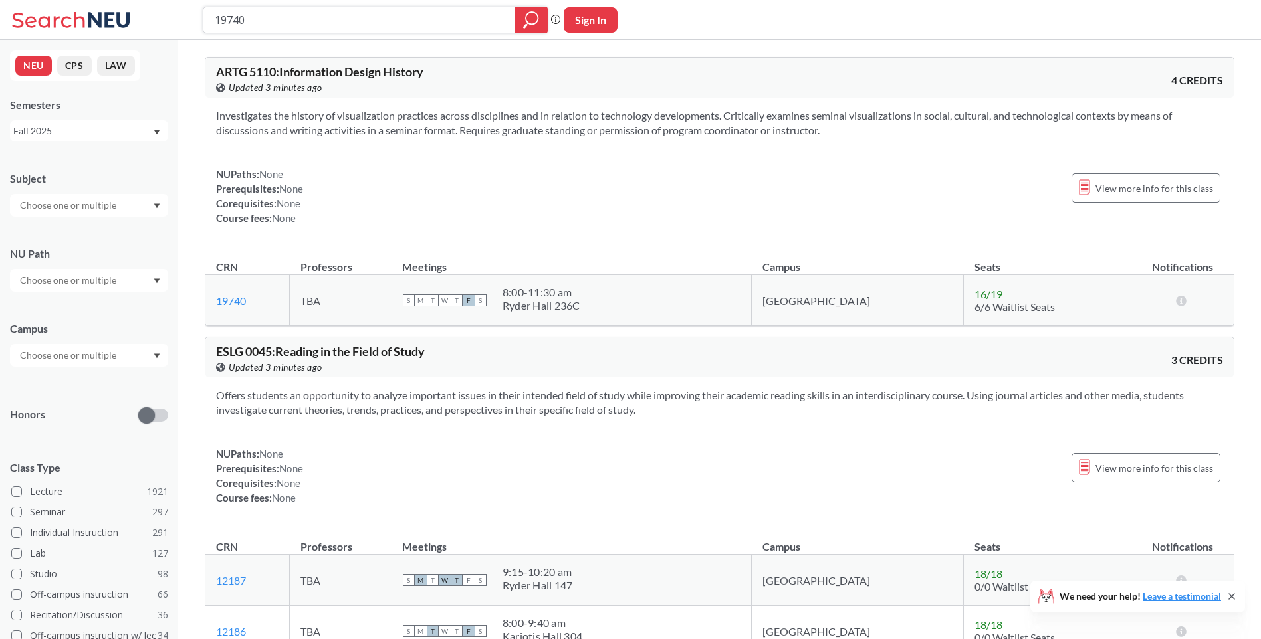
click at [350, 21] on input "19740" at bounding box center [359, 20] width 292 height 23
drag, startPoint x: 317, startPoint y: 17, endPoint x: -3, endPoint y: -27, distance: 322.6
click at [0, 0] on html "19740 Phrase search guarantees the exact search appears in the results. Ex. If …" at bounding box center [630, 319] width 1261 height 639
paste input "7427"
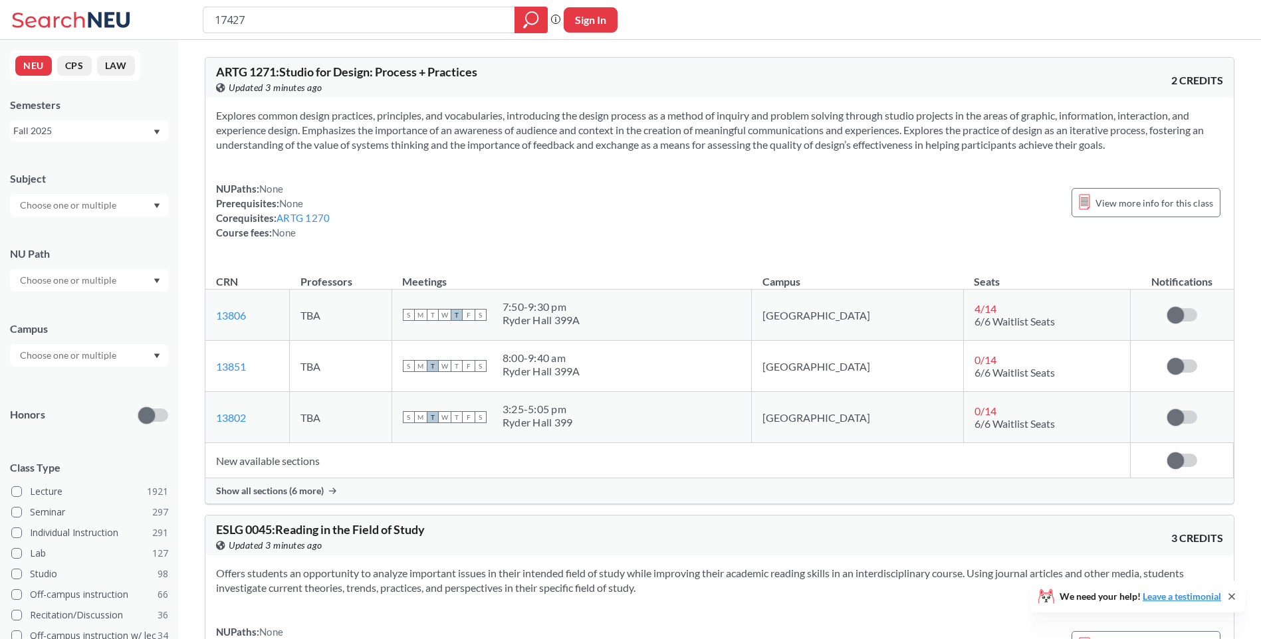
click at [237, 490] on span "Show all sections (6 more)" at bounding box center [270, 491] width 108 height 12
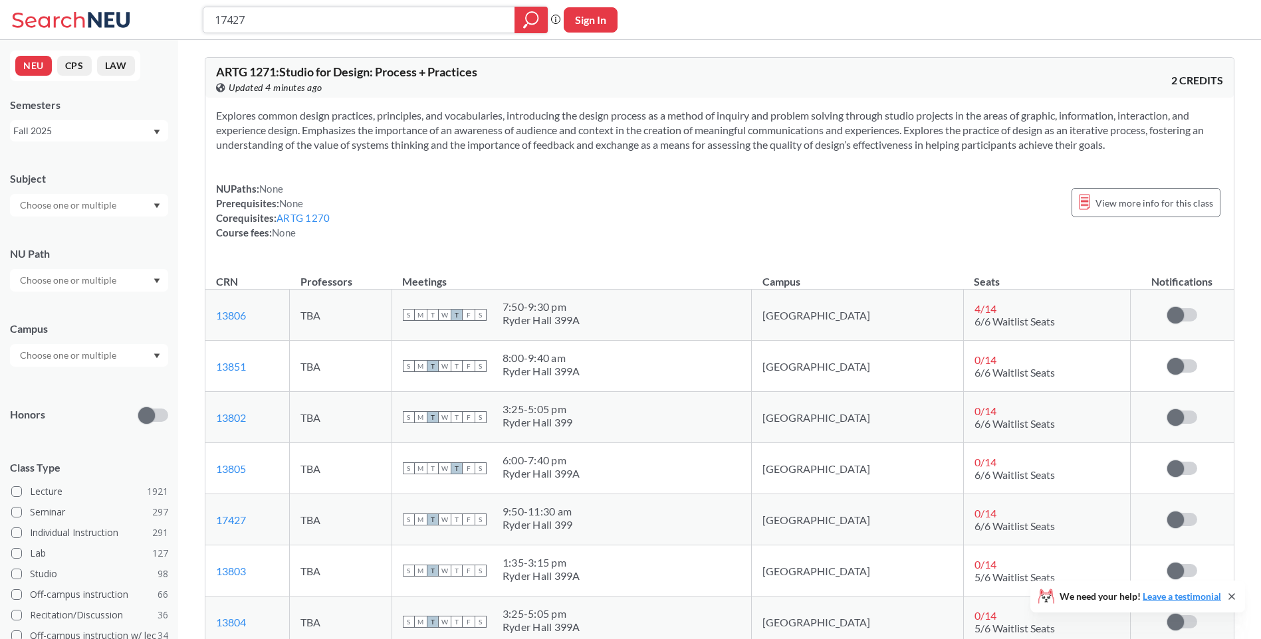
click at [366, 27] on input "17427" at bounding box center [359, 20] width 292 height 23
drag, startPoint x: 272, startPoint y: 22, endPoint x: 96, endPoint y: 17, distance: 176.1
click at [94, 16] on div "17427 Phrase search guarantees the exact search appears in the results. Ex. If …" at bounding box center [630, 20] width 1261 height 40
paste input "3803"
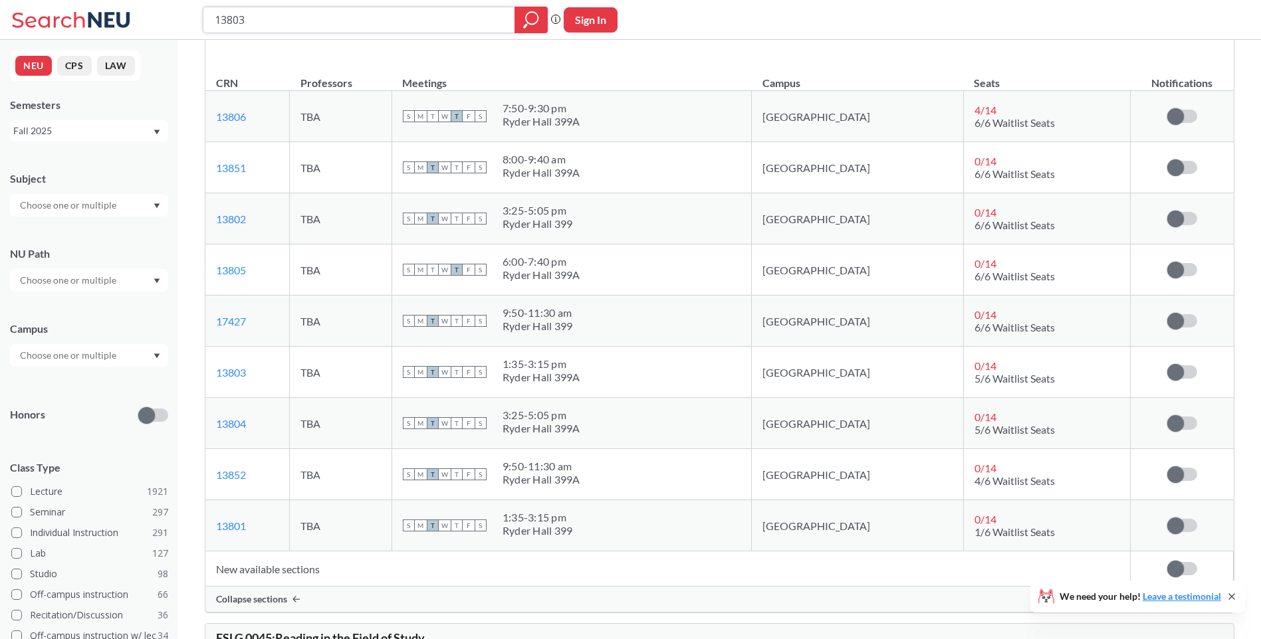
scroll to position [199, 0]
click at [332, 30] on input "13803" at bounding box center [359, 20] width 292 height 23
drag, startPoint x: 307, startPoint y: 27, endPoint x: 187, endPoint y: 29, distance: 119.6
click at [187, 29] on div "13803 Phrase search guarantees the exact search appears in the results. Ex. If …" at bounding box center [630, 20] width 1261 height 40
paste input "4558"
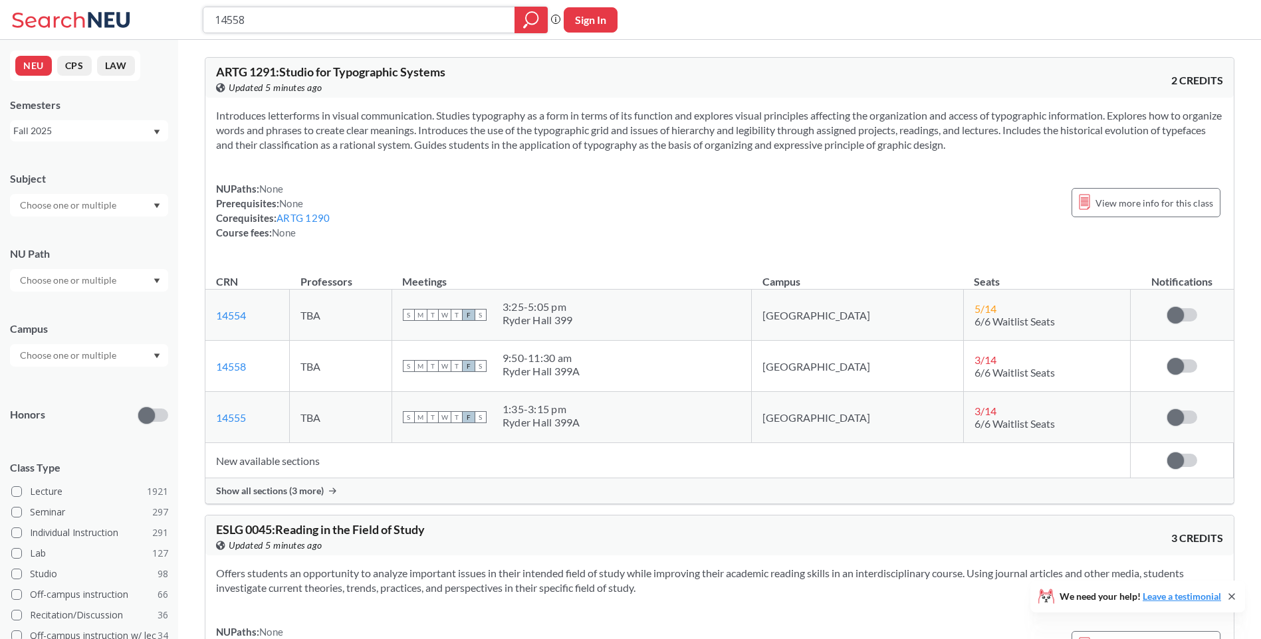
click at [289, 11] on input "14558" at bounding box center [359, 20] width 292 height 23
drag, startPoint x: 295, startPoint y: 19, endPoint x: 176, endPoint y: 5, distance: 119.7
click at [181, 7] on div "14558 Phrase search guarantees the exact search appears in the results. Ex. If …" at bounding box center [630, 20] width 1261 height 40
paste input "1293"
type input "11293"
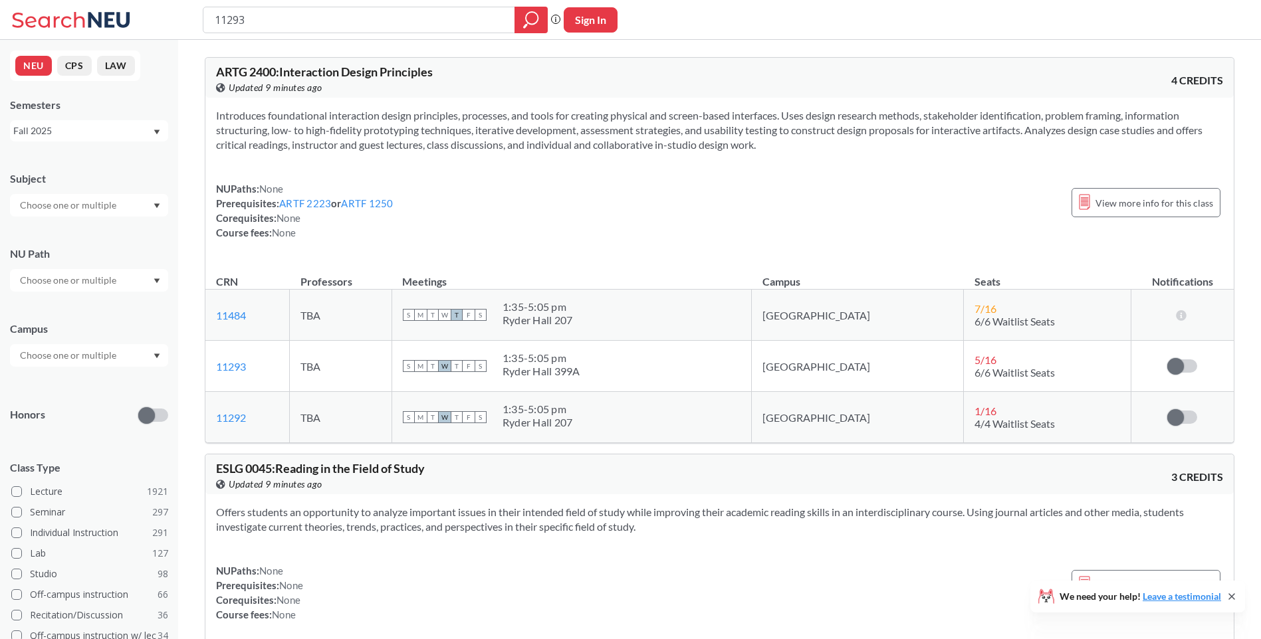
click at [287, 0] on div "11293 Phrase search guarantees the exact search appears in the results. Ex. If …" at bounding box center [630, 20] width 1261 height 40
click at [326, 17] on input "11293" at bounding box center [359, 20] width 292 height 23
drag, startPoint x: 334, startPoint y: 25, endPoint x: 116, endPoint y: 43, distance: 219.4
paste input "0617"
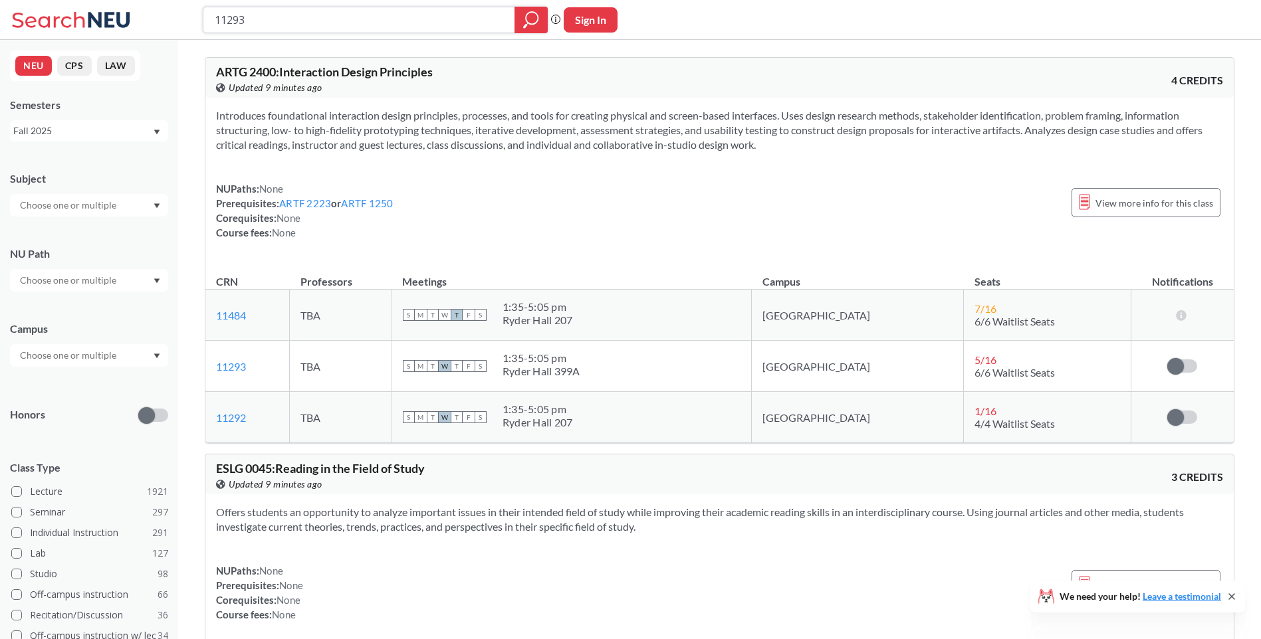
type input "10617"
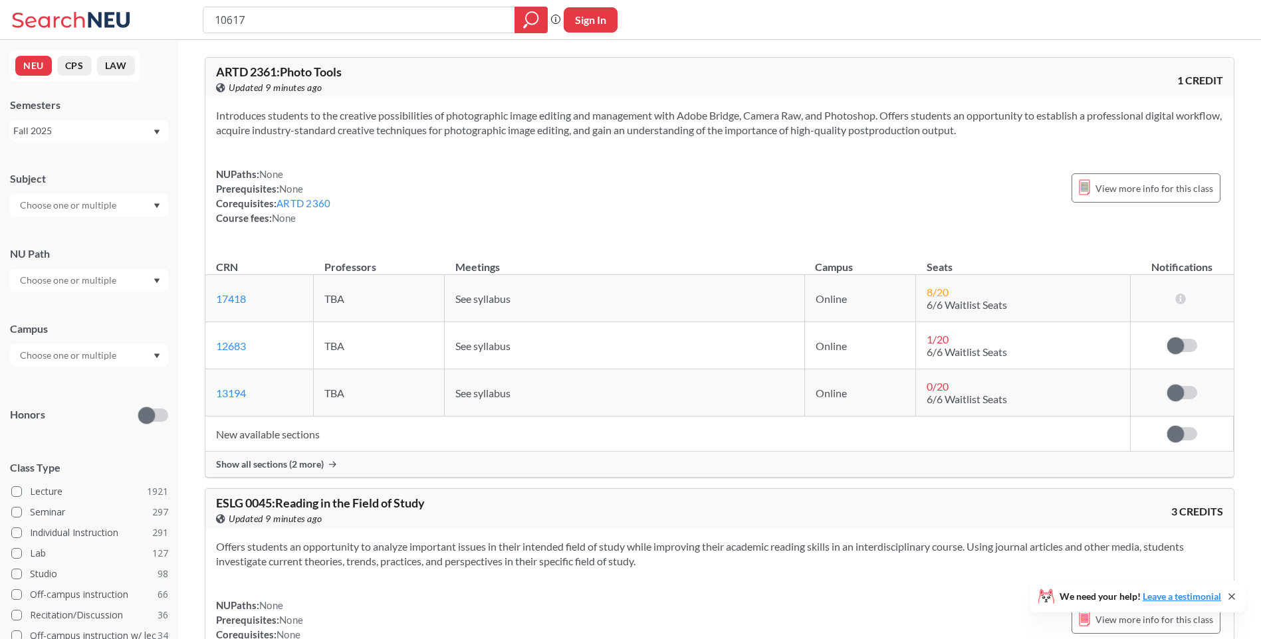
click at [262, 473] on div "Show all sections (2 more)" at bounding box center [719, 464] width 1028 height 25
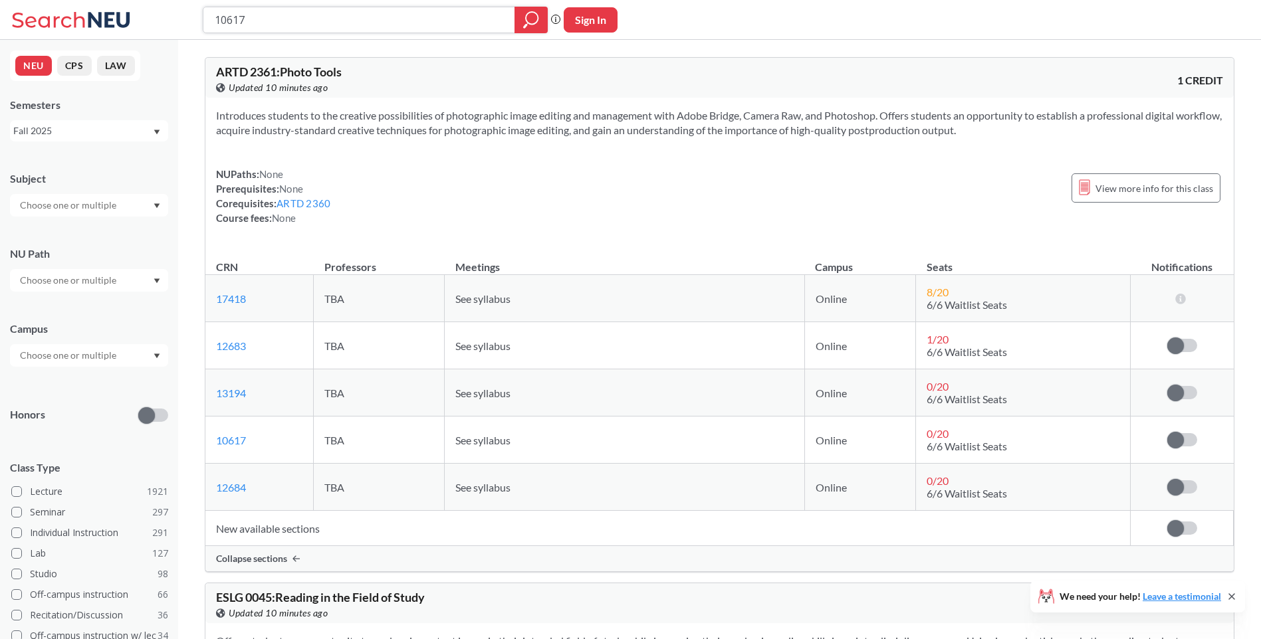
click at [370, 28] on input "10617" at bounding box center [359, 20] width 292 height 23
drag, startPoint x: 367, startPoint y: 20, endPoint x: 187, endPoint y: 25, distance: 180.8
click at [187, 25] on div "10617 Phrase search guarantees the exact search appears in the results. Ex. If …" at bounding box center [630, 20] width 1261 height 40
paste input "2684"
type input "12684"
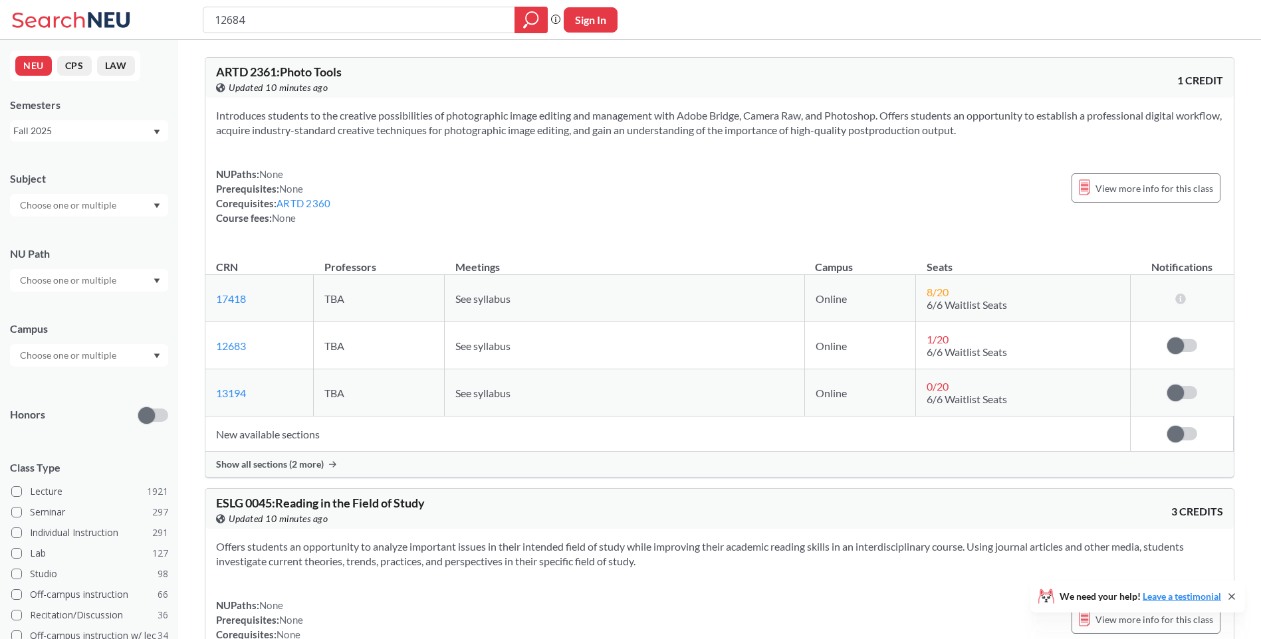
click at [292, 457] on div "Show all sections (2 more)" at bounding box center [719, 464] width 1028 height 25
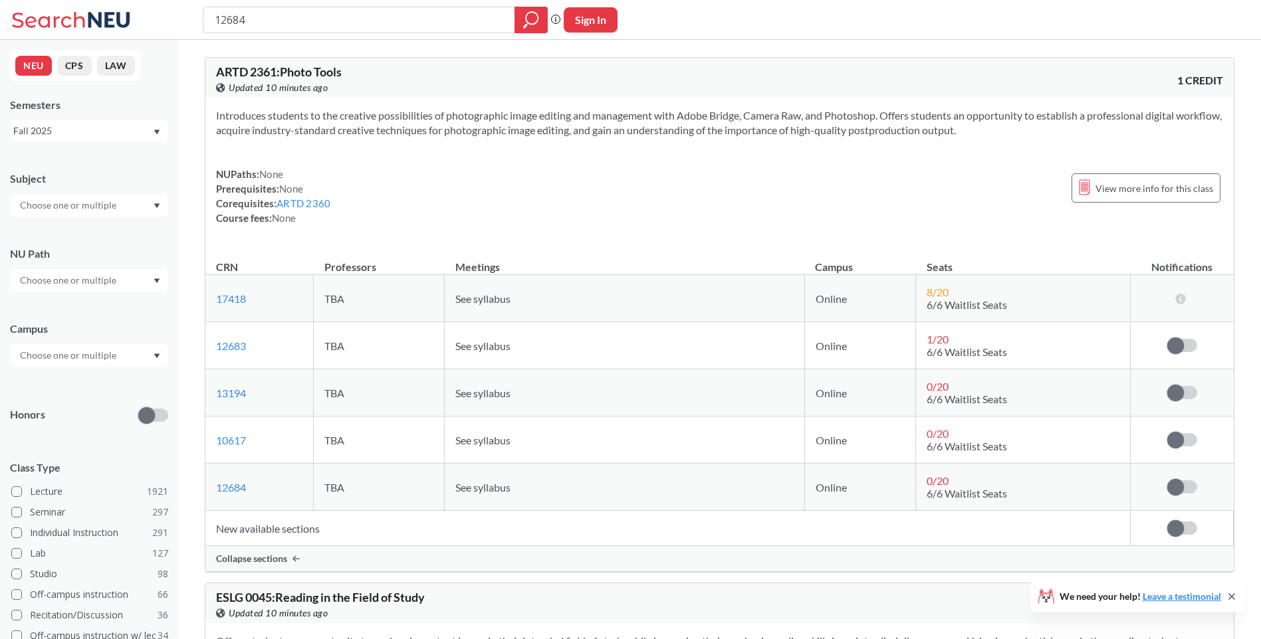
click at [358, 32] on div "12684" at bounding box center [375, 20] width 345 height 27
drag, startPoint x: 381, startPoint y: 19, endPoint x: 233, endPoint y: 21, distance: 147.5
click at [233, 22] on input "12684" at bounding box center [359, 20] width 292 height 23
paste input "12683"
drag, startPoint x: 302, startPoint y: 17, endPoint x: 146, endPoint y: 8, distance: 155.8
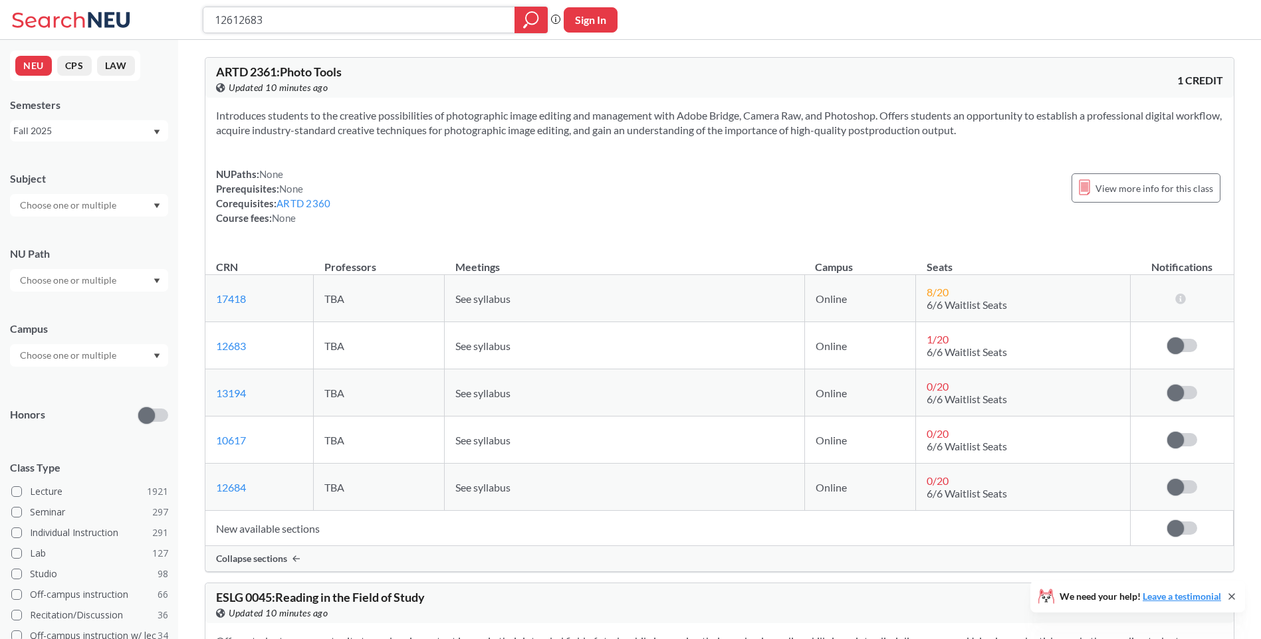
click at [146, 8] on div "12612683 Phrase search guarantees the exact search appears in the results. Ex. …" at bounding box center [630, 20] width 1261 height 40
paste input "search"
type input "12683"
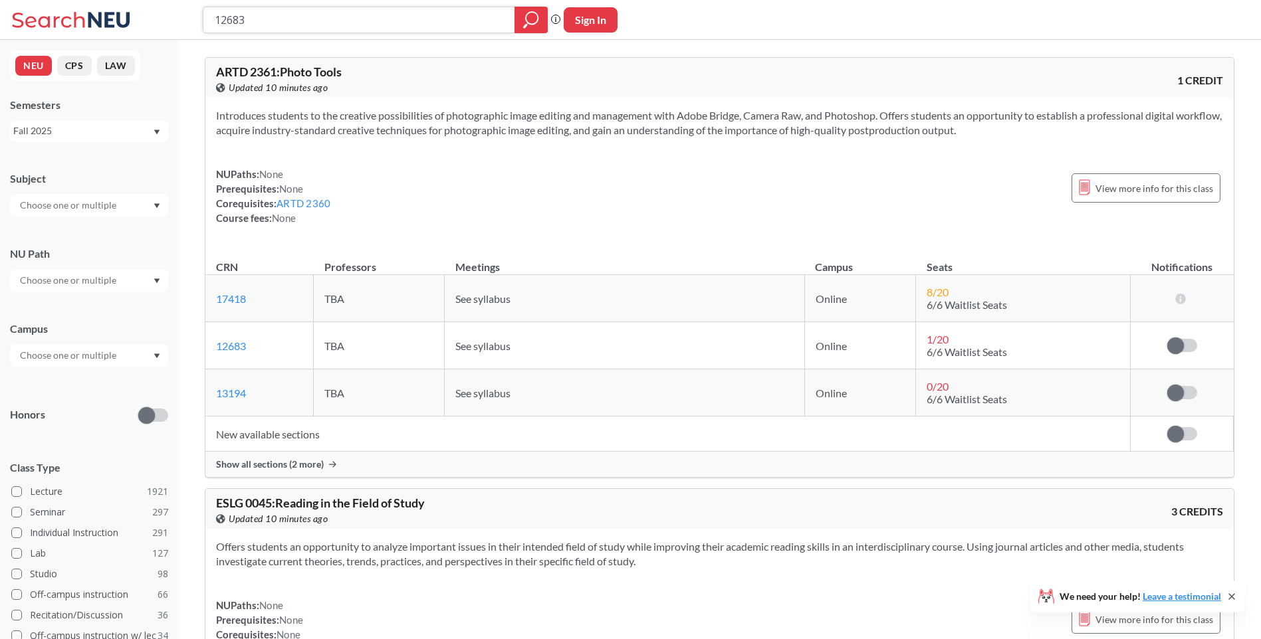
click at [352, 13] on input "12683" at bounding box center [359, 20] width 292 height 23
drag, startPoint x: 268, startPoint y: 18, endPoint x: 55, endPoint y: 19, distance: 213.3
click at [54, 19] on div "12683 Phrase search guarantees the exact search appears in the results. Ex. If …" at bounding box center [630, 20] width 1261 height 40
paste input "3194"
click at [284, 468] on span "Show all sections (2 more)" at bounding box center [270, 464] width 108 height 12
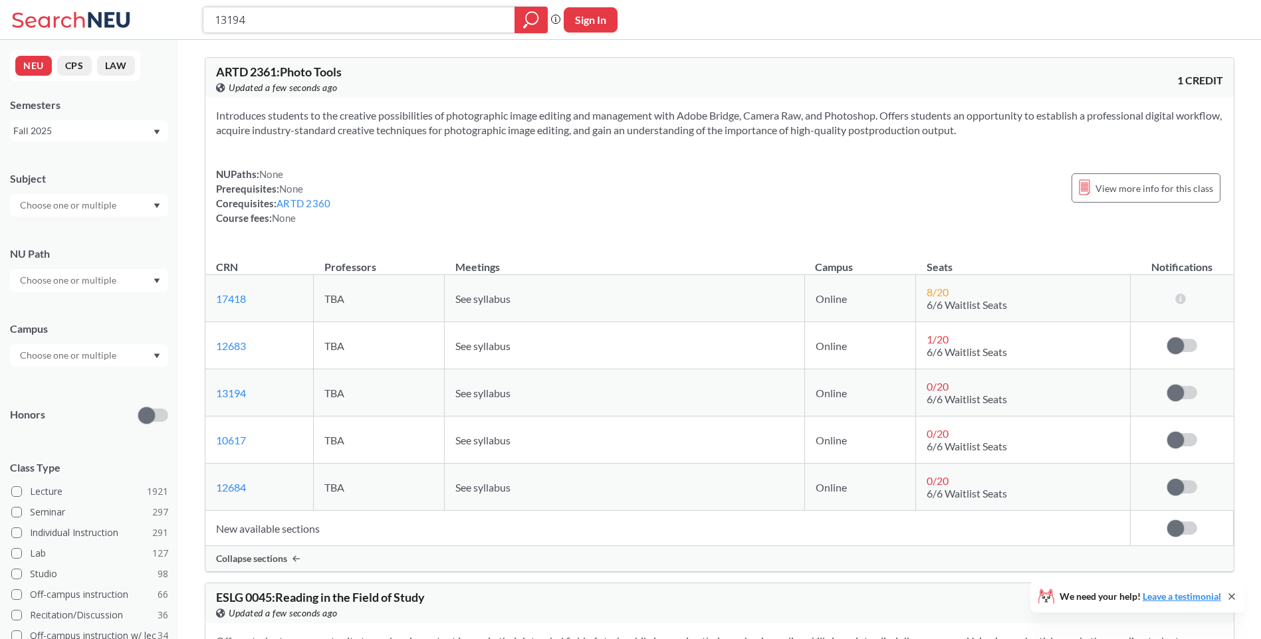
click at [287, 13] on input "13194" at bounding box center [359, 20] width 292 height 23
drag, startPoint x: 296, startPoint y: 17, endPoint x: 78, endPoint y: 33, distance: 217.9
click at [78, 33] on div "13194 Phrase search guarantees the exact search appears in the results. Ex. If …" at bounding box center [630, 20] width 1261 height 40
paste input "7418"
type input "17418"
